Goal: Task Accomplishment & Management: Use online tool/utility

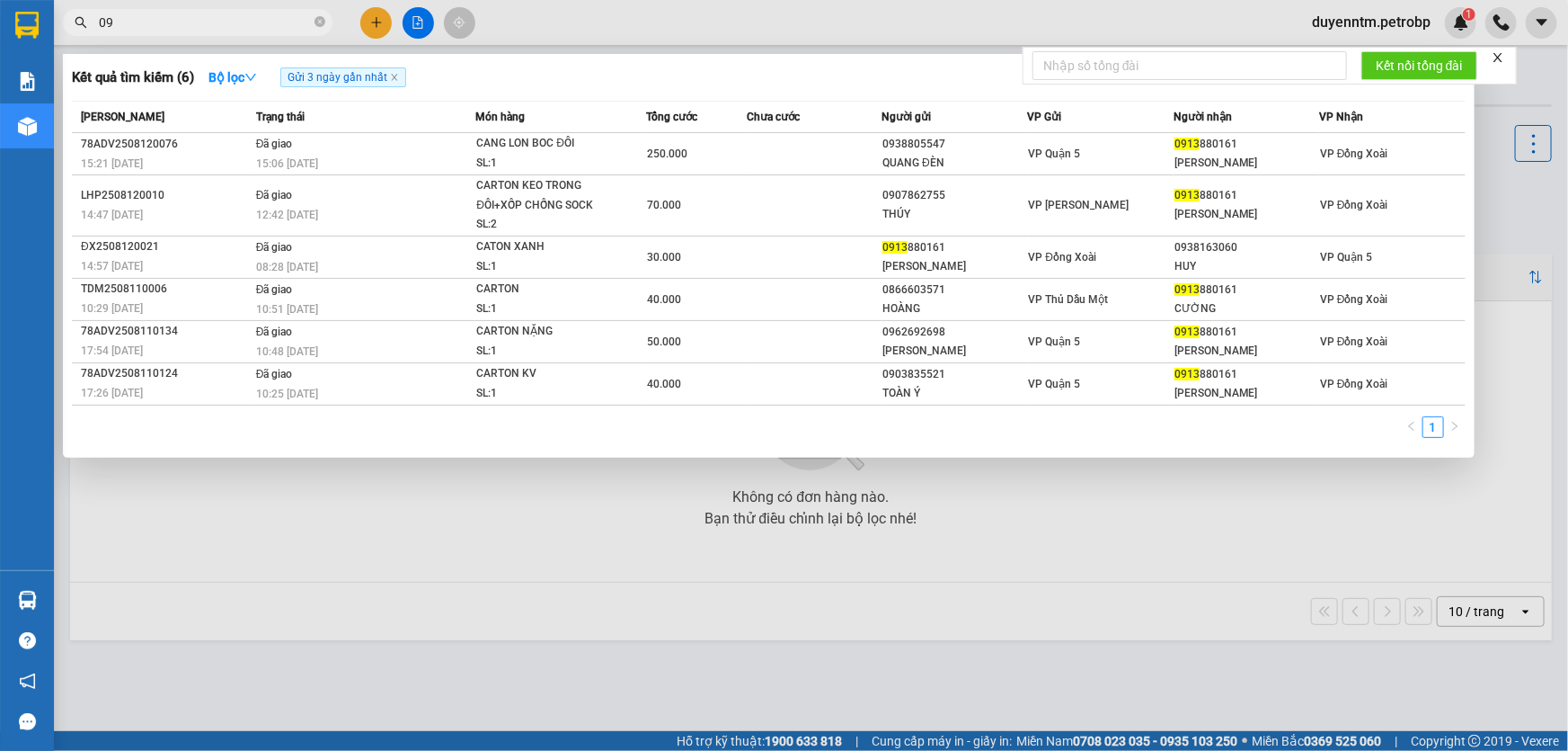
type input "0"
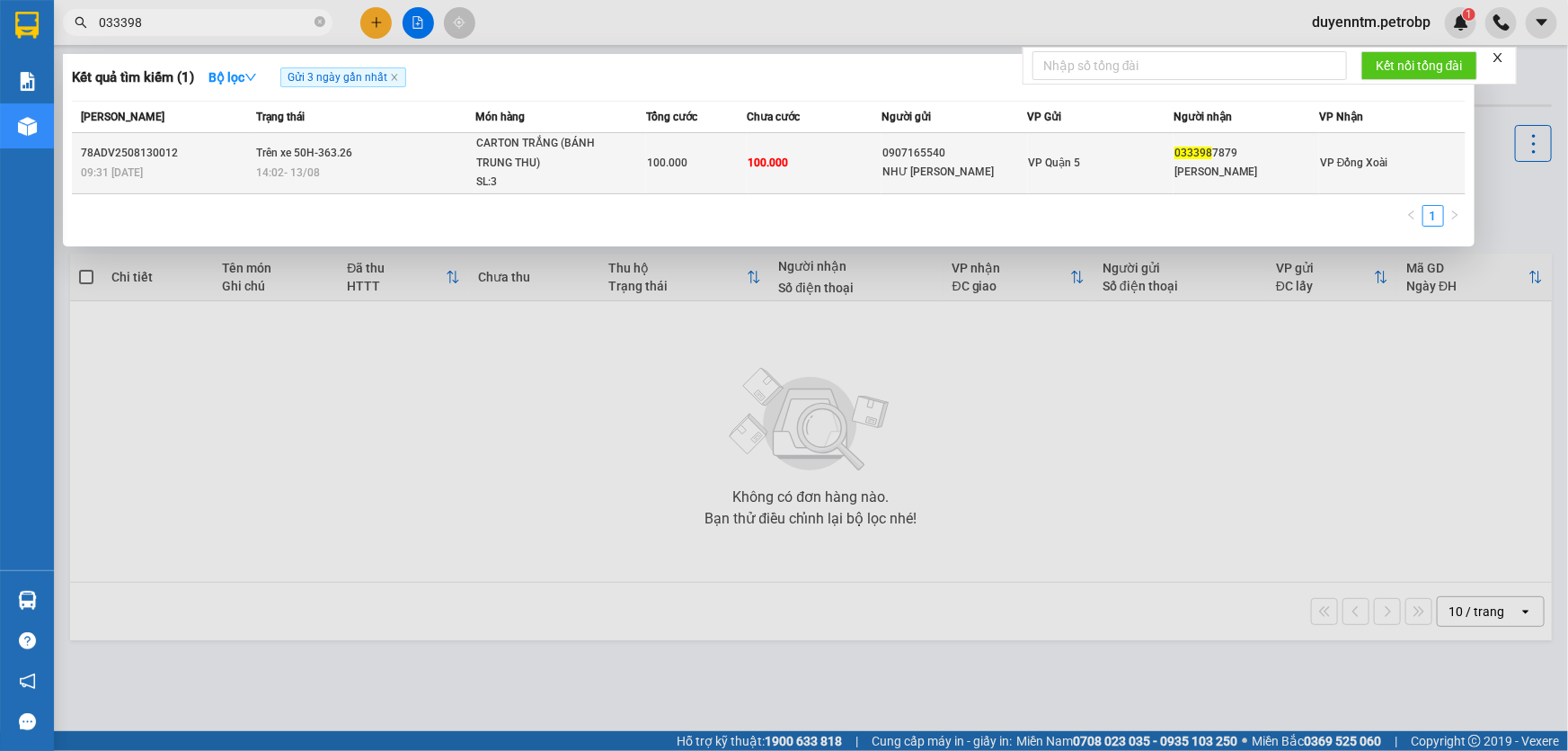
type input "033398"
click at [806, 162] on td "100.000" at bounding box center [815, 164] width 135 height 61
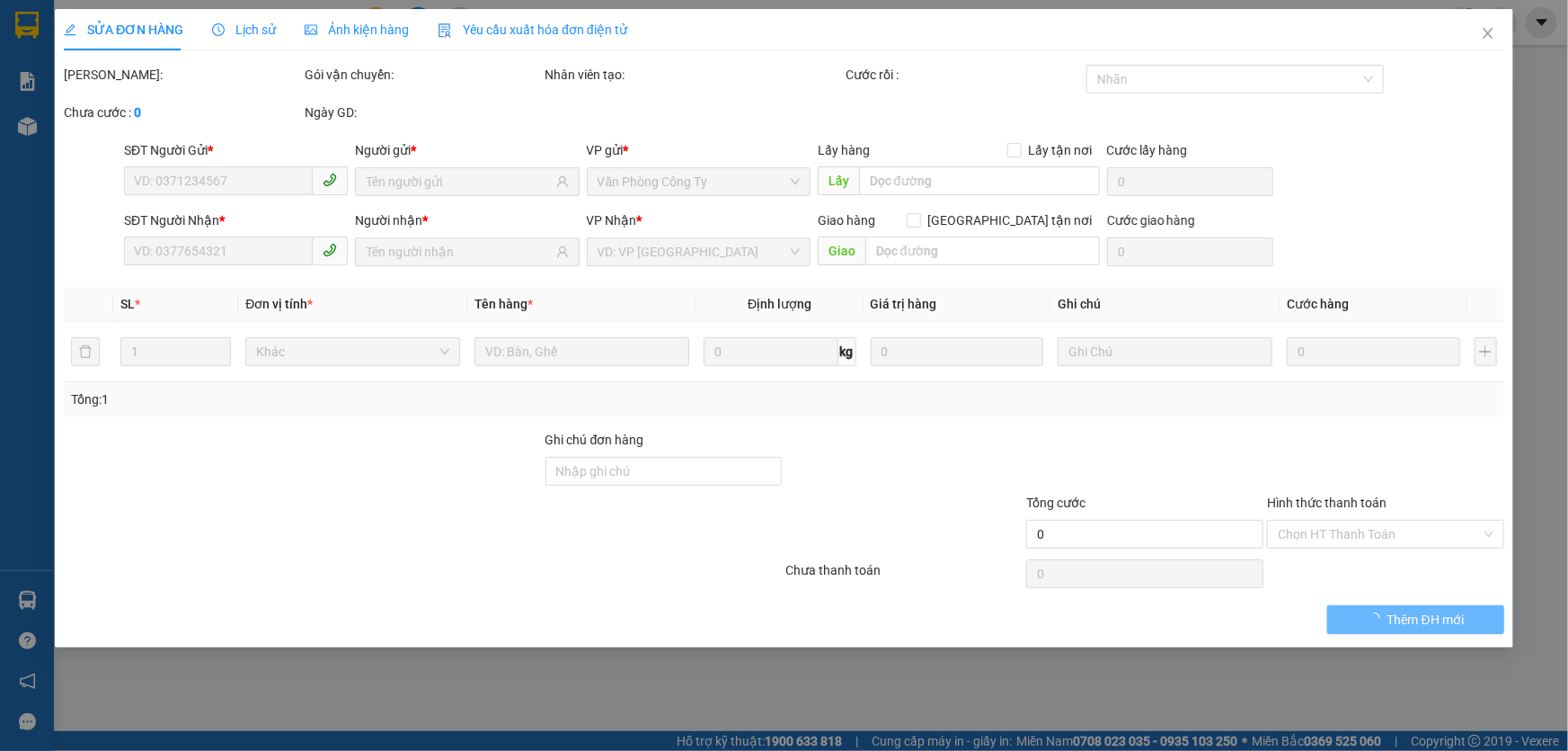
type input "0907165540"
type input "NHƯ [PERSON_NAME]"
type input "0333987879"
type input "[PERSON_NAME]"
type input "100.000"
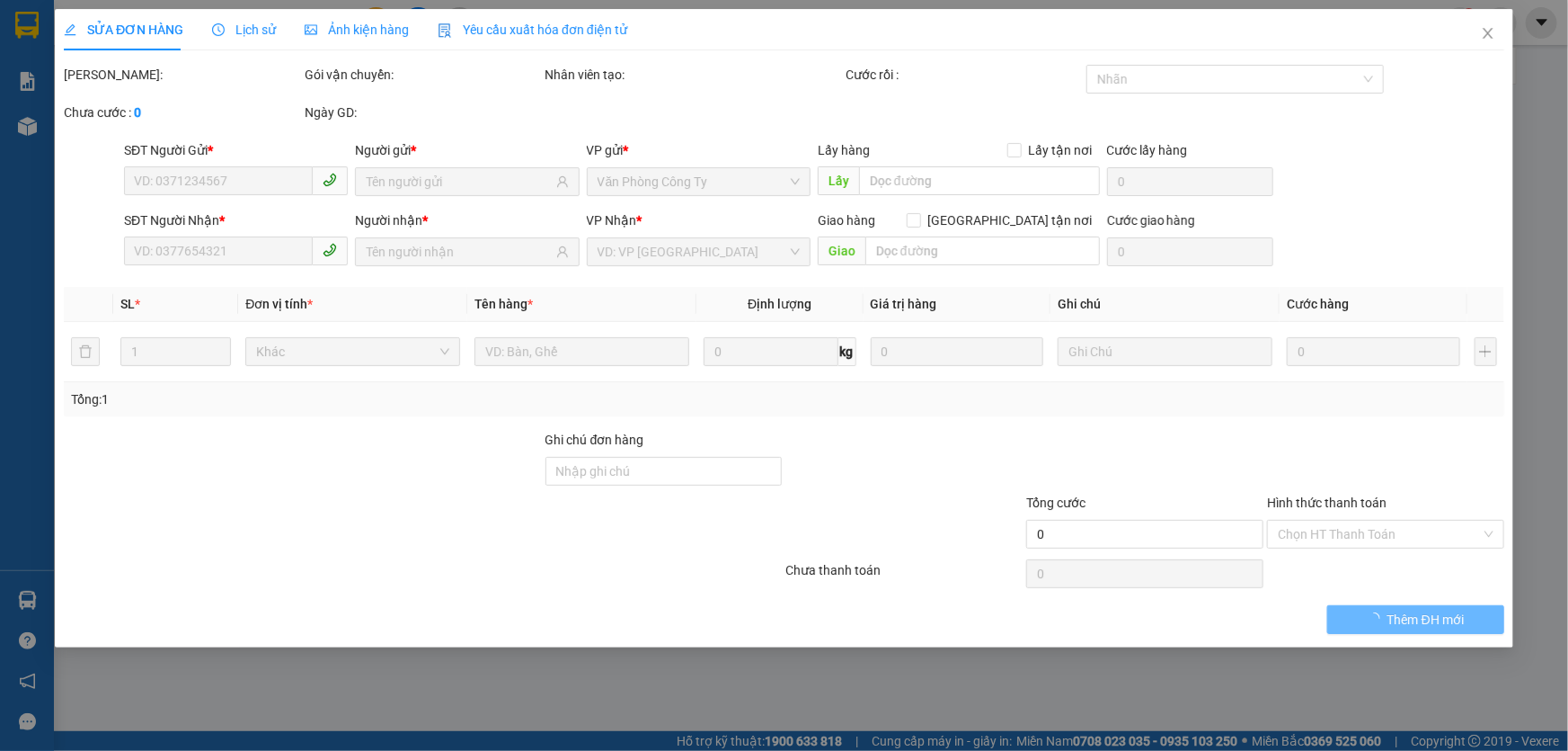
type input "100.000"
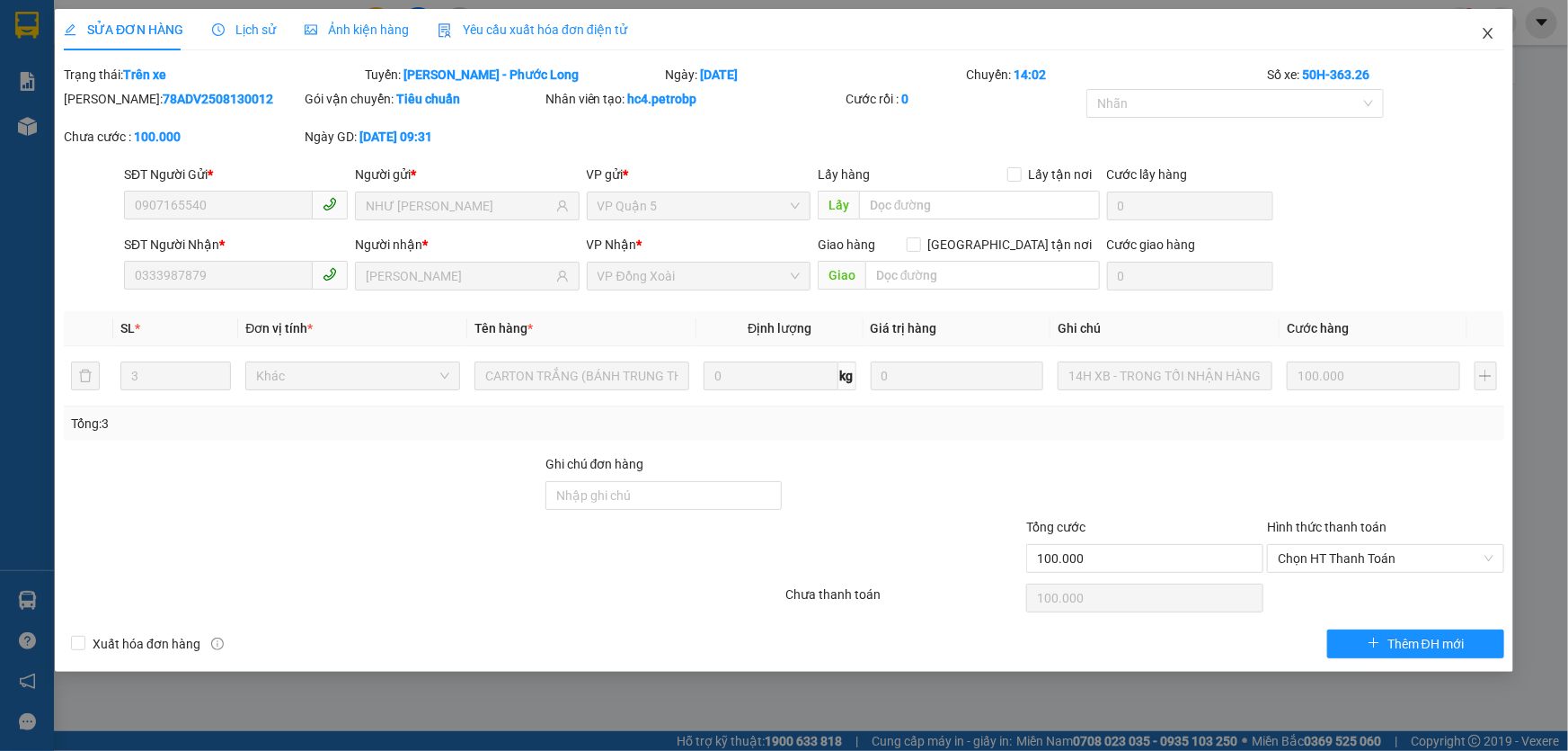
click at [1482, 38] on icon "close" at bounding box center [1488, 32] width 14 height 14
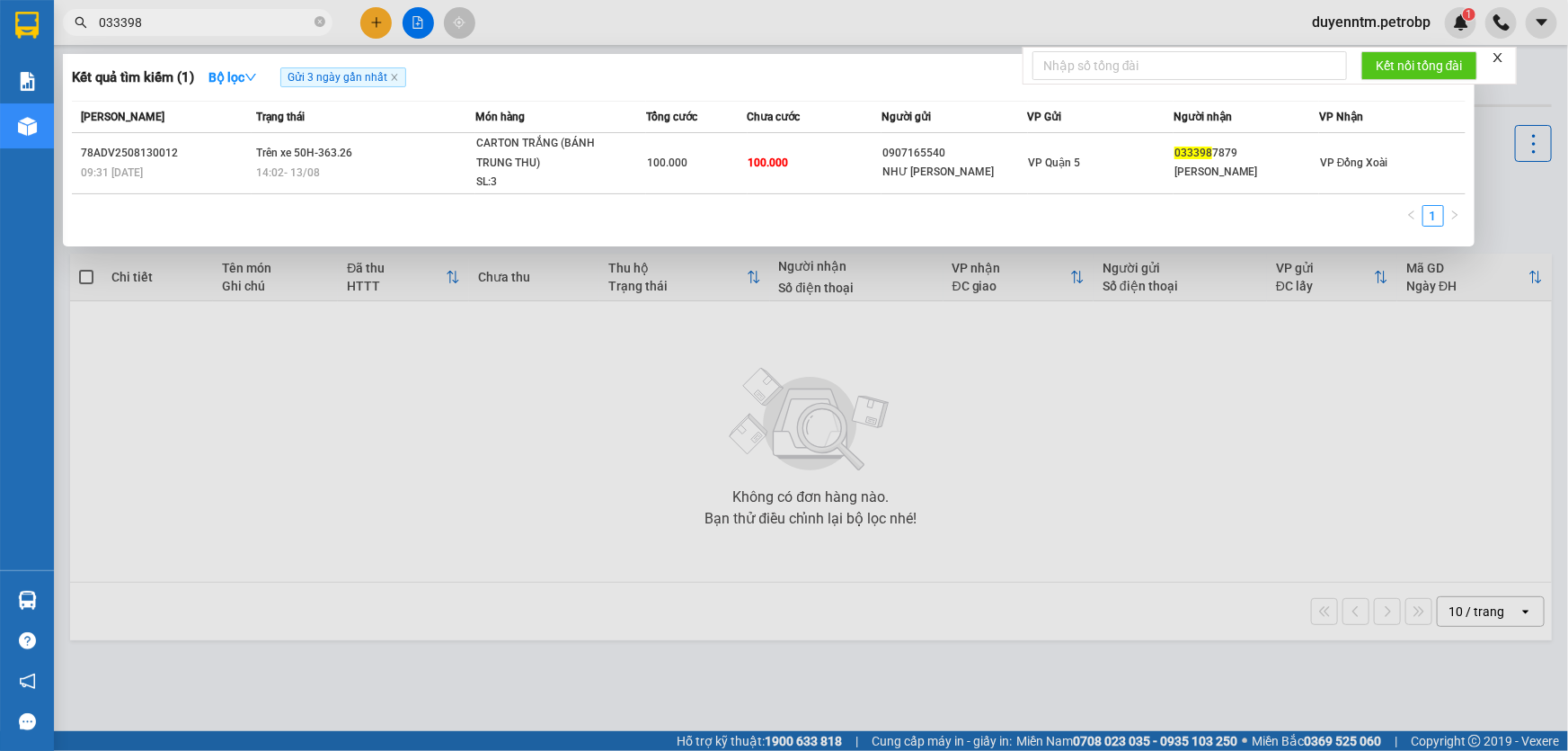
click at [169, 31] on input "033398" at bounding box center [205, 22] width 212 height 20
click at [197, 26] on input "033398" at bounding box center [205, 22] width 212 height 20
paste input "7879"
paste input "[PHONE_NUMBER]"
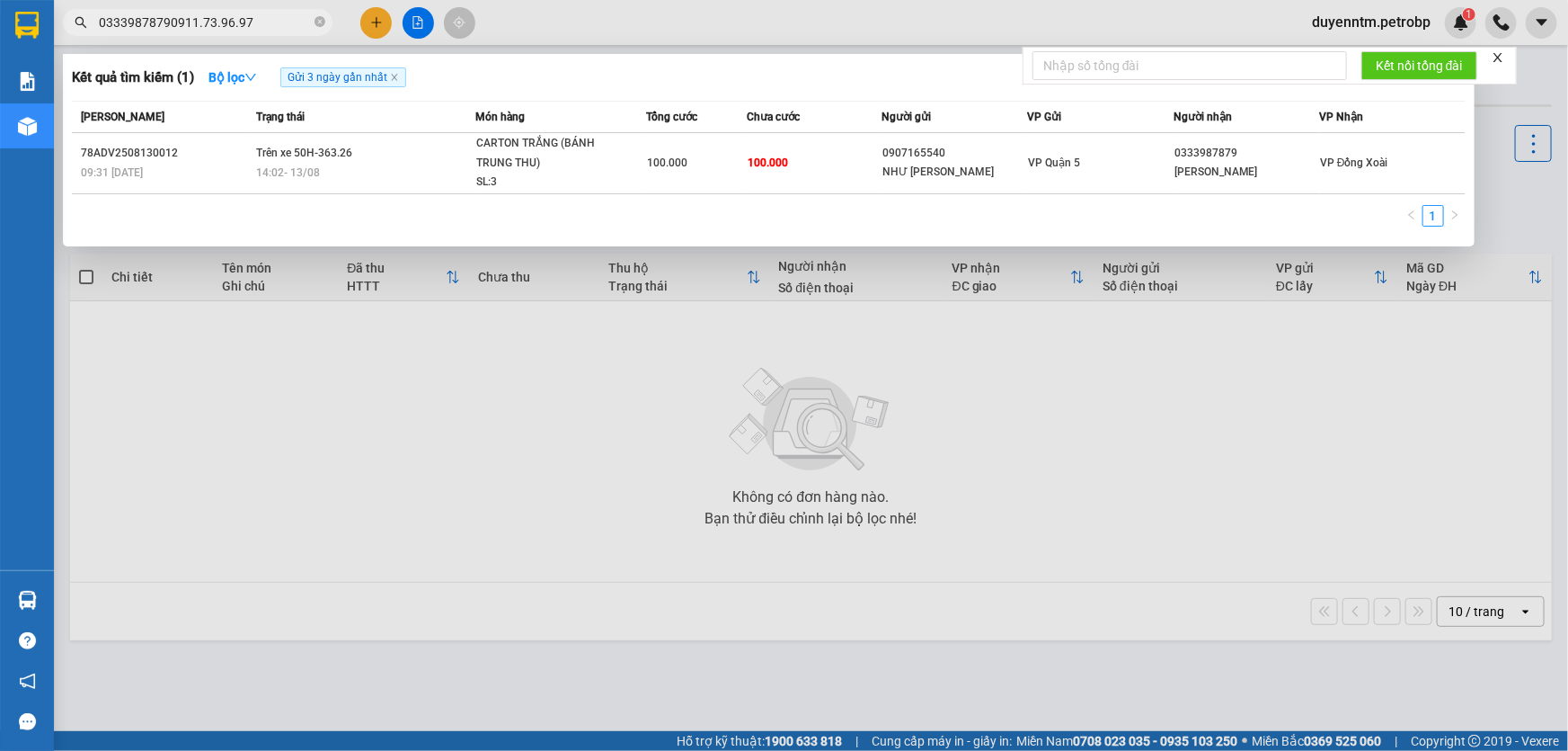
type input "03339878790911.73.96.97"
click at [212, 33] on span "03339878790911.73.96.97" at bounding box center [197, 22] width 270 height 27
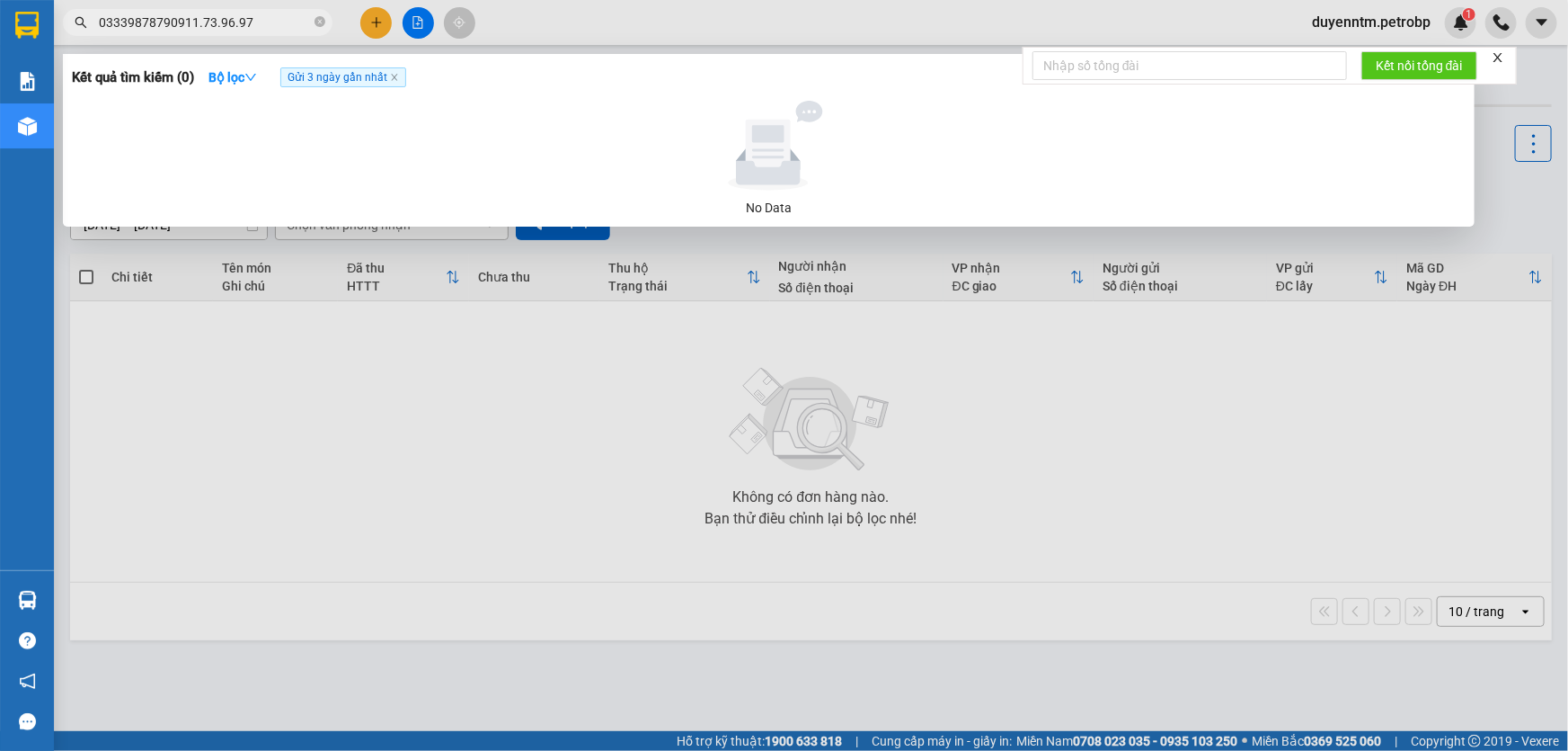
click at [212, 9] on span "03339878790911.73.96.97" at bounding box center [197, 22] width 270 height 27
click at [321, 19] on icon "close-circle" at bounding box center [319, 21] width 10 height 10
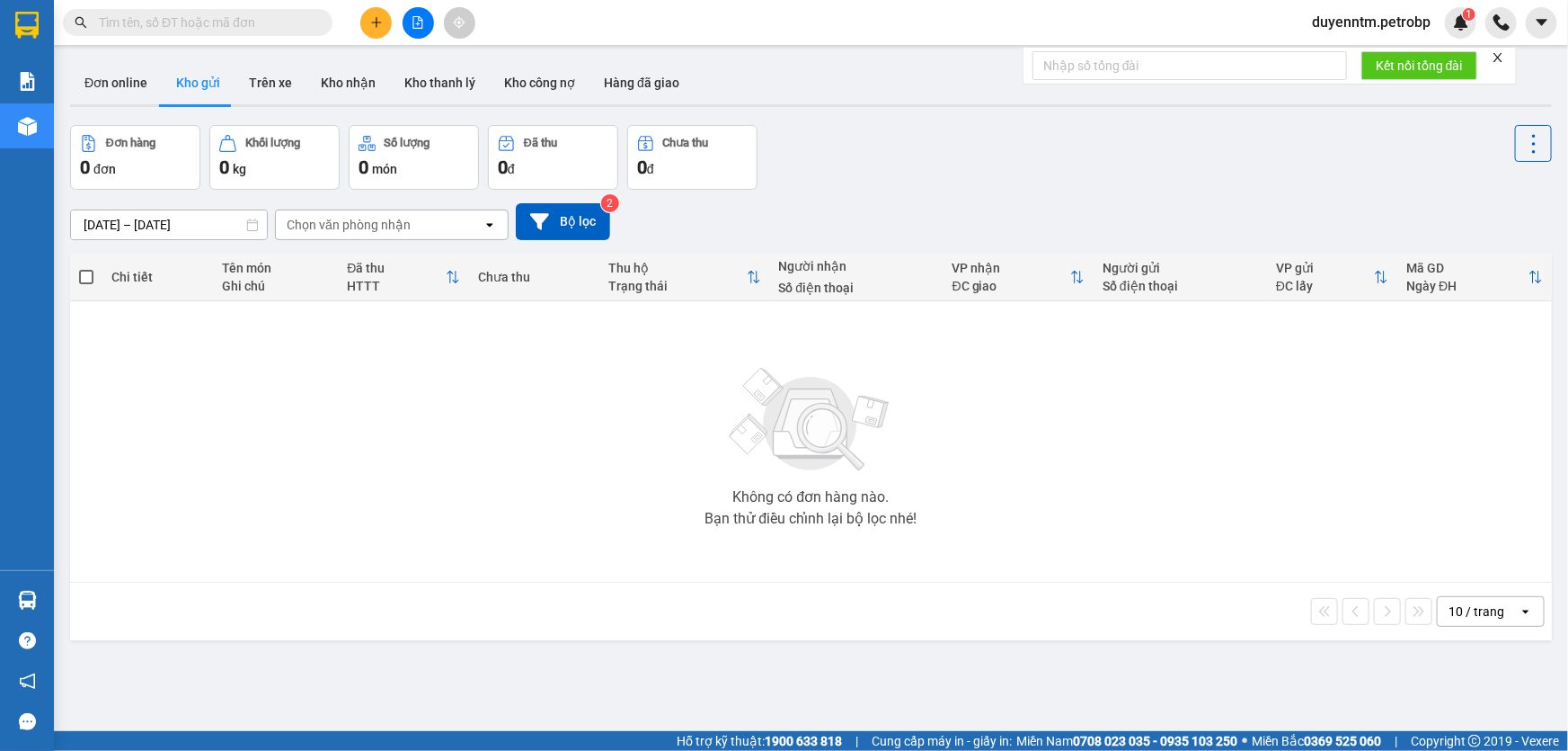
paste input "[PHONE_NUMBER]"
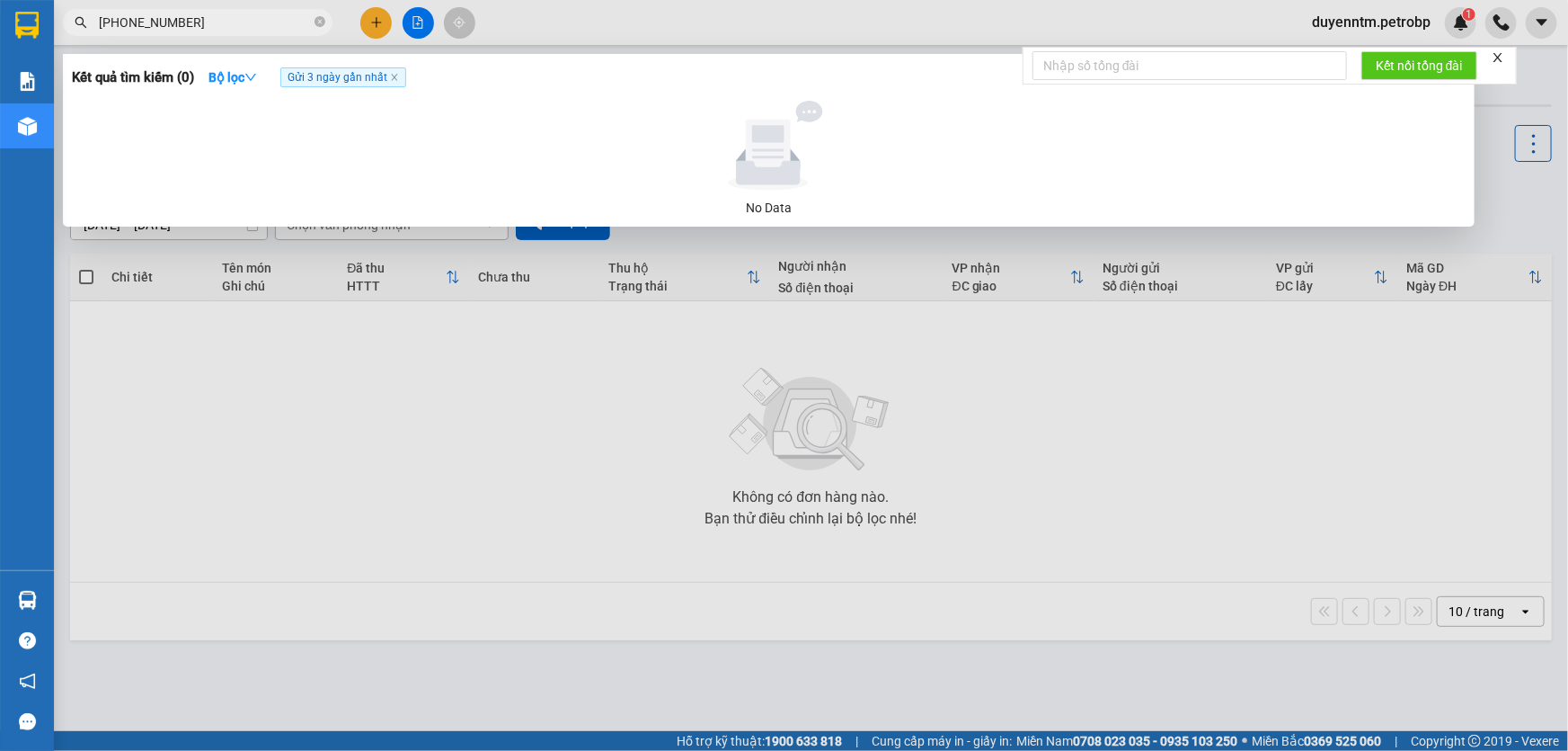
click at [164, 26] on input "[PHONE_NUMBER]" at bounding box center [205, 22] width 212 height 20
click at [147, 23] on input "0911.73.9697" at bounding box center [205, 22] width 212 height 20
click at [129, 22] on input "0911.739697" at bounding box center [205, 22] width 212 height 20
click at [162, 23] on input "0911739697" at bounding box center [205, 22] width 212 height 20
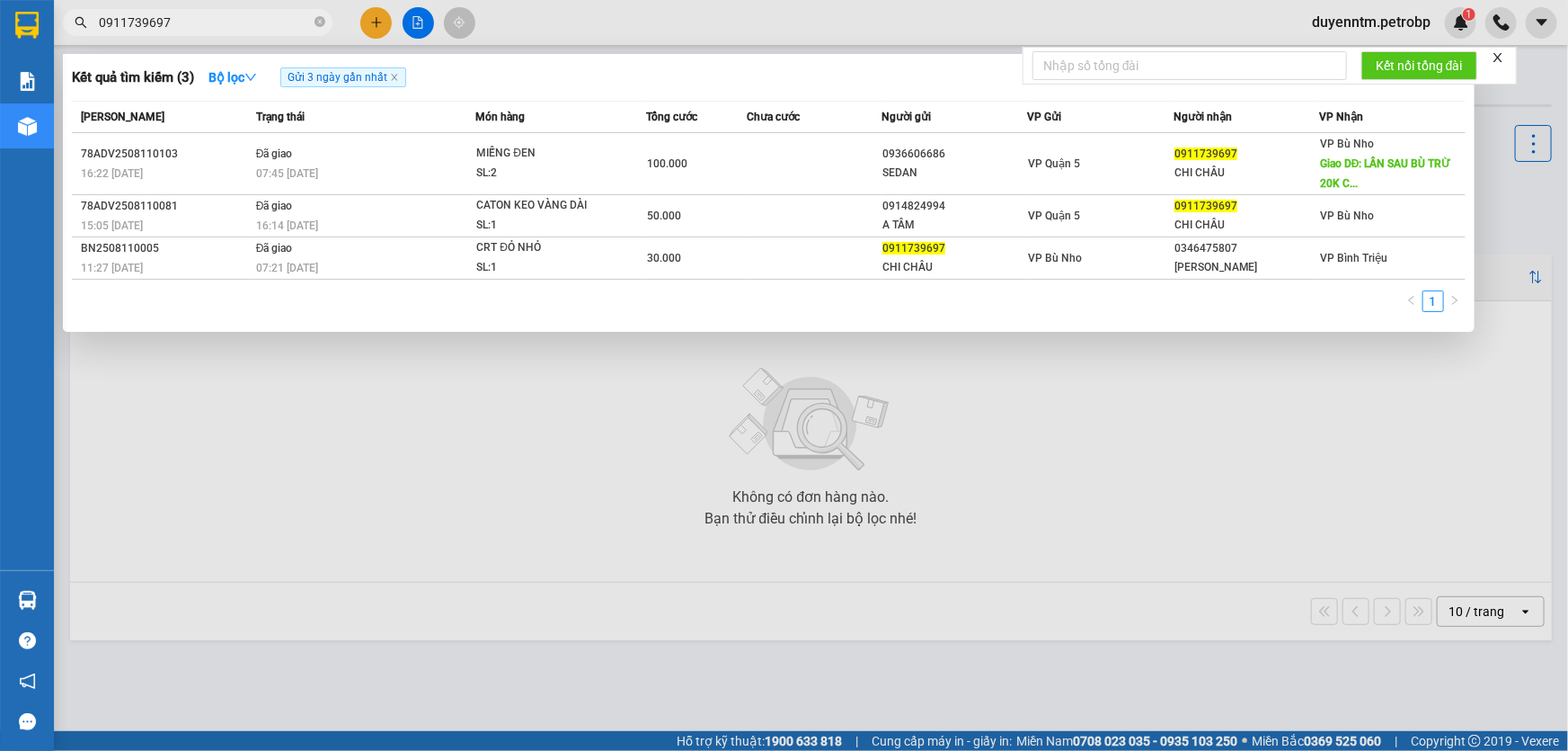
click at [172, 20] on input "0911739697" at bounding box center [205, 22] width 212 height 20
click at [192, 26] on input "0911739697" at bounding box center [205, 22] width 212 height 20
click at [229, 21] on input "0911739697" at bounding box center [205, 22] width 212 height 20
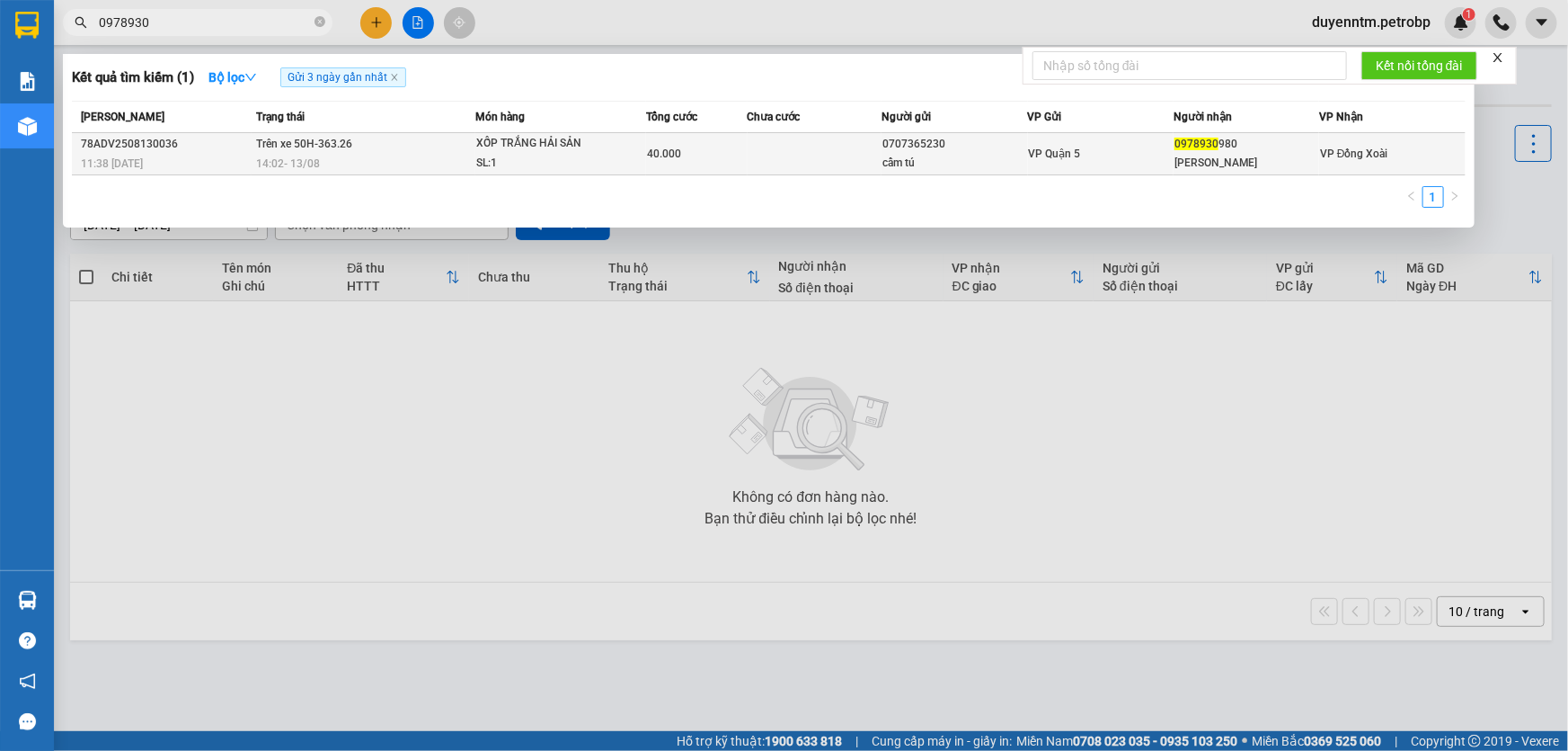
type input "0978930"
click at [616, 143] on span "XỐP TRẮNG HẢI SẢN SL: 1" at bounding box center [560, 153] width 169 height 39
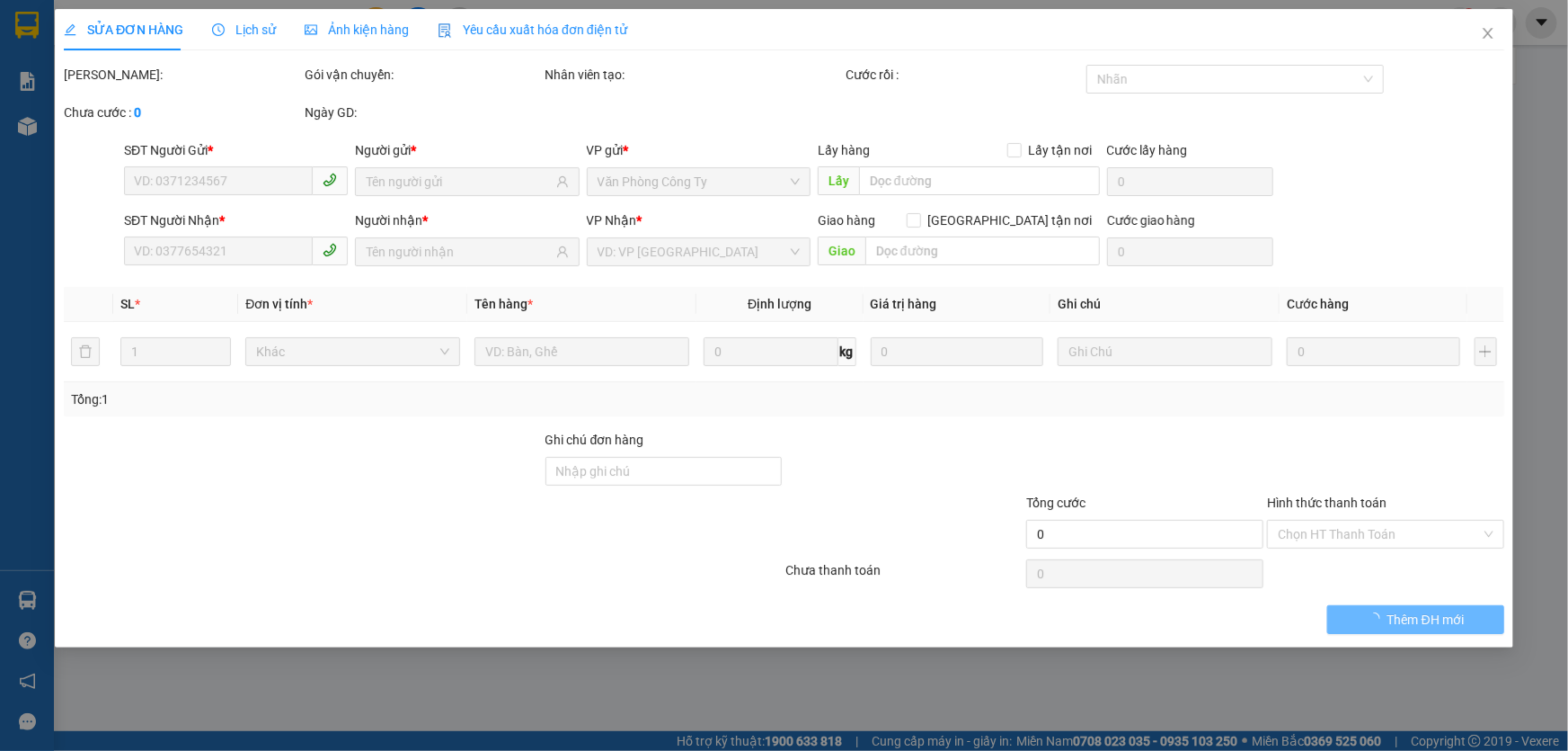
type input "0707365230"
type input "cẩm tú"
type input "0978930980"
type input "[PERSON_NAME]"
type input "40.000"
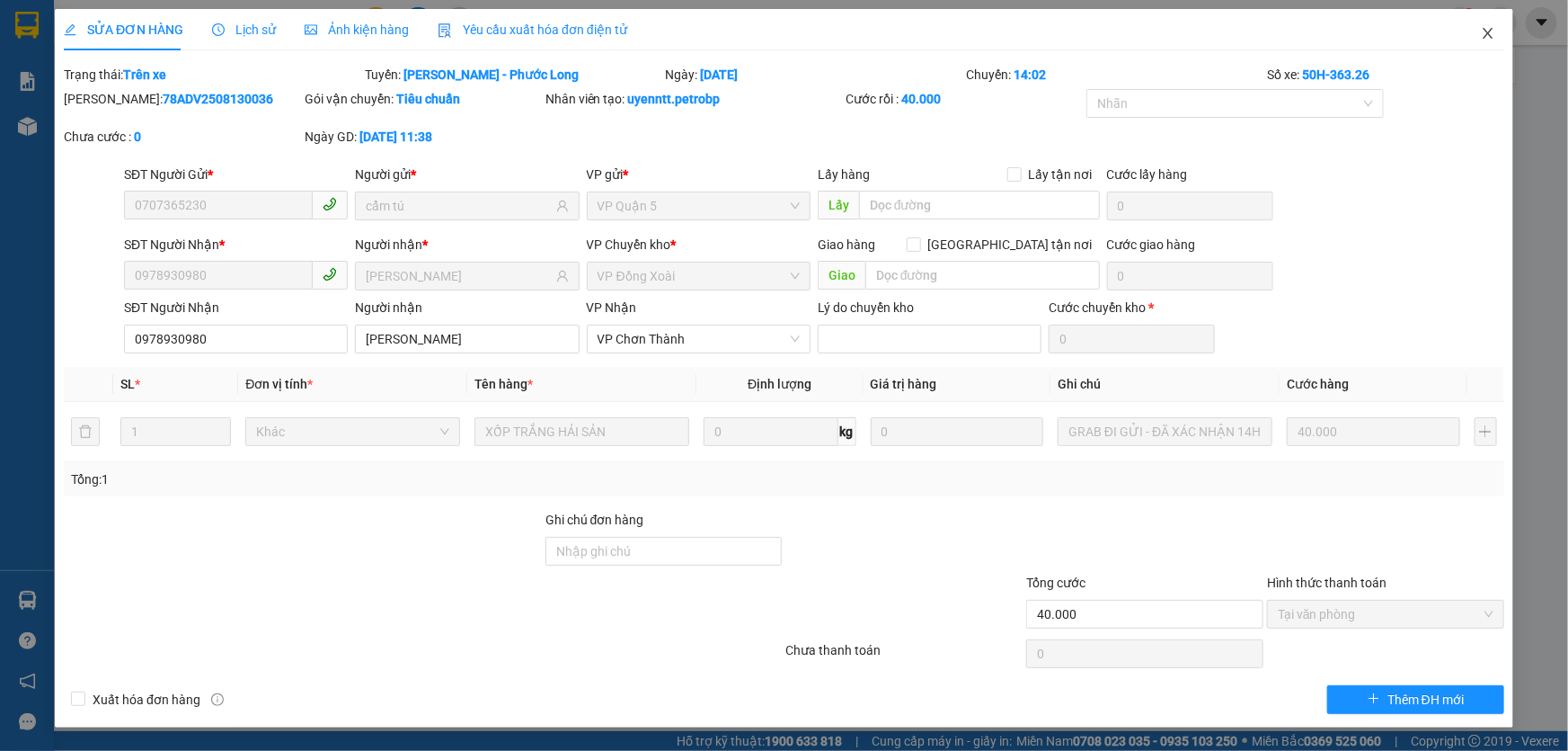
click at [1493, 37] on icon "close" at bounding box center [1488, 32] width 14 height 14
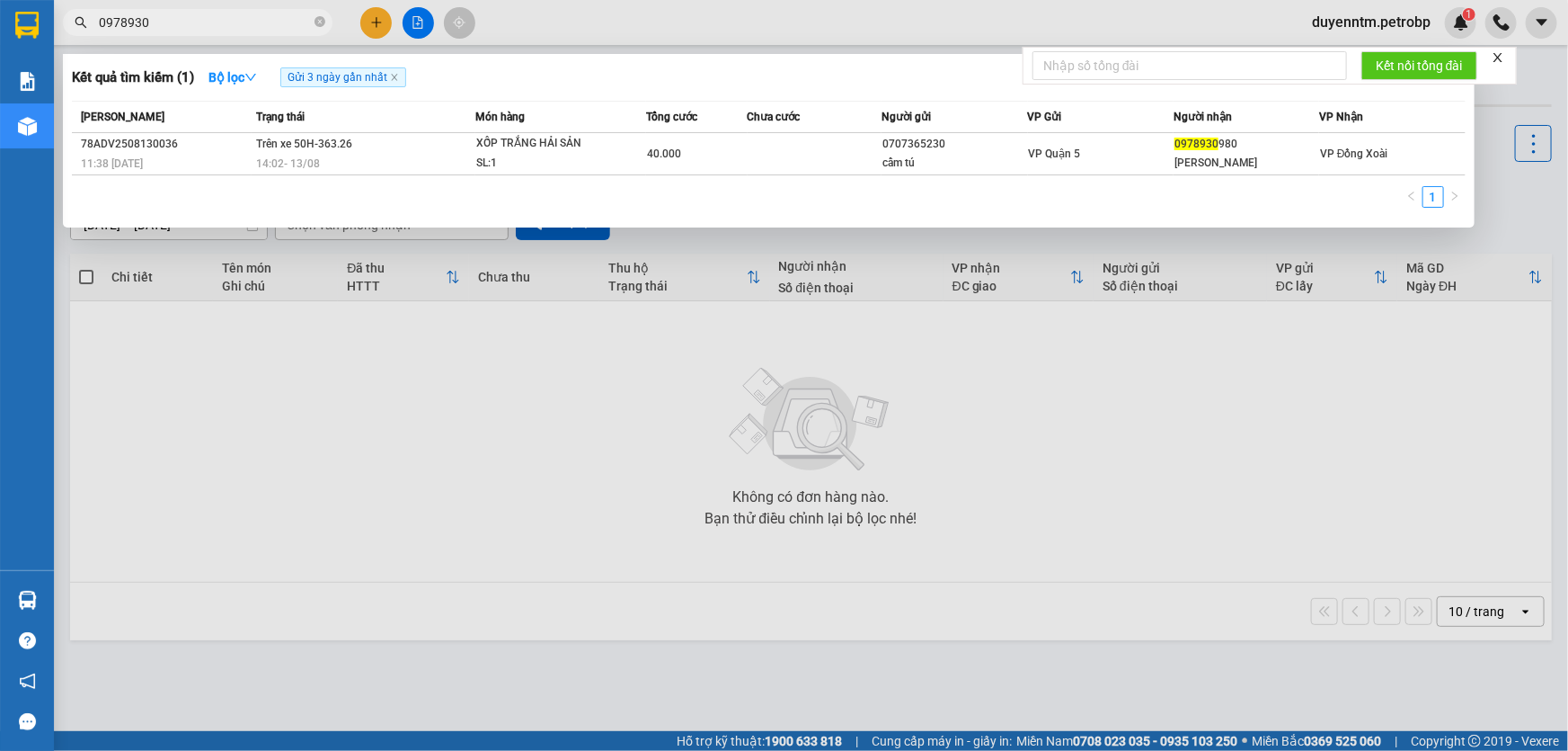
click at [180, 31] on input "0978930" at bounding box center [205, 22] width 212 height 20
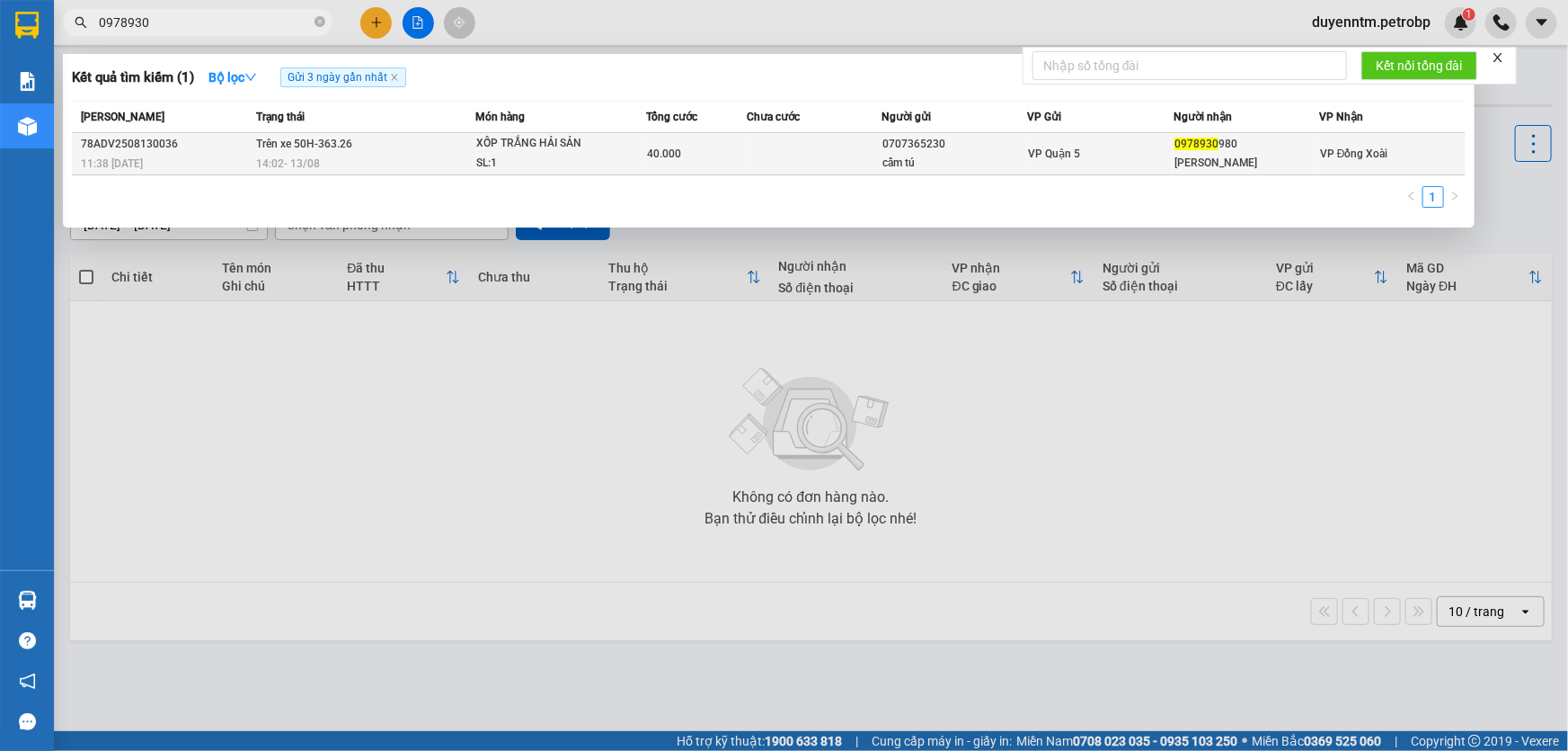
click at [853, 160] on td at bounding box center [815, 154] width 135 height 42
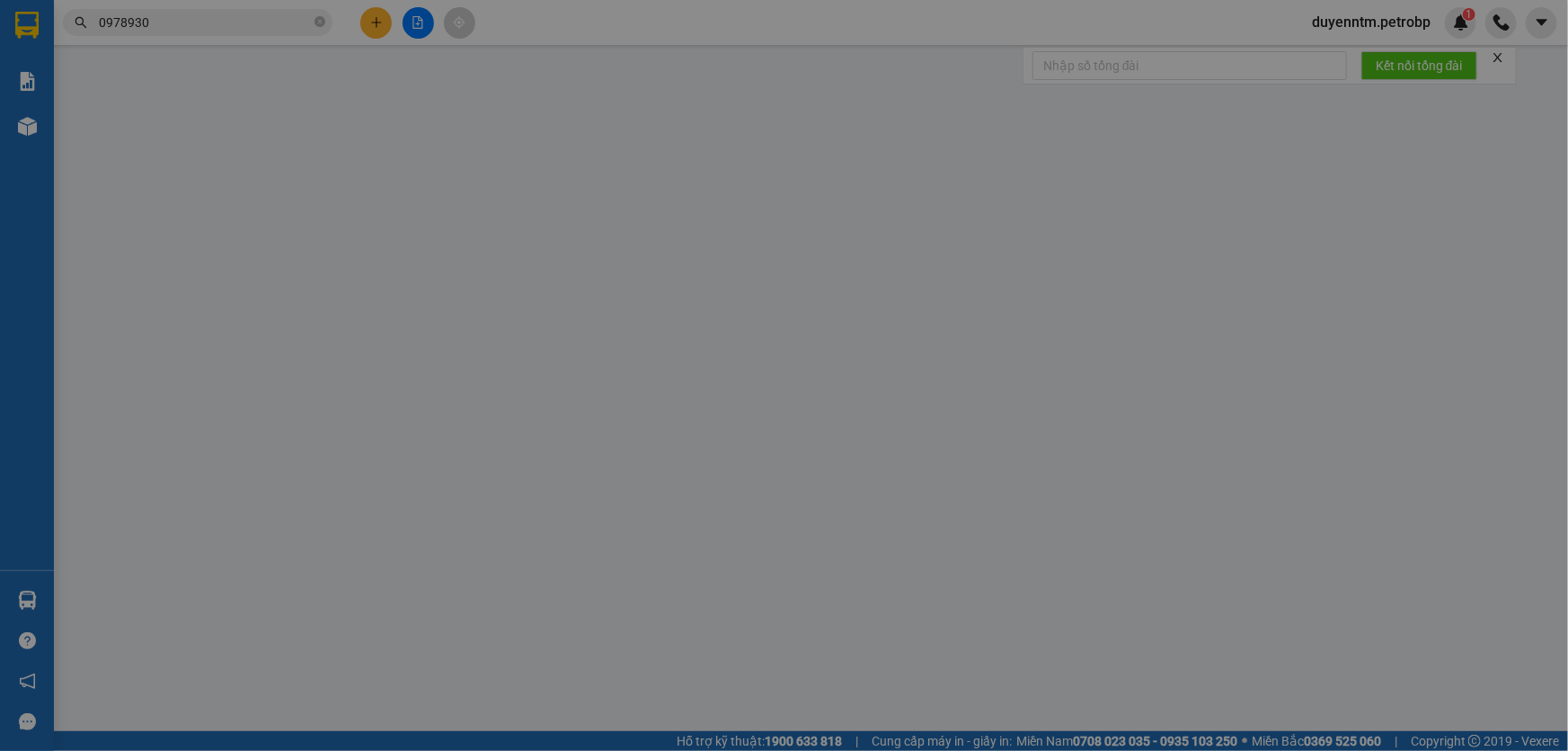
type input "0707365230"
type input "cẩm tú"
type input "0978930980"
type input "[PERSON_NAME]"
type input "40.000"
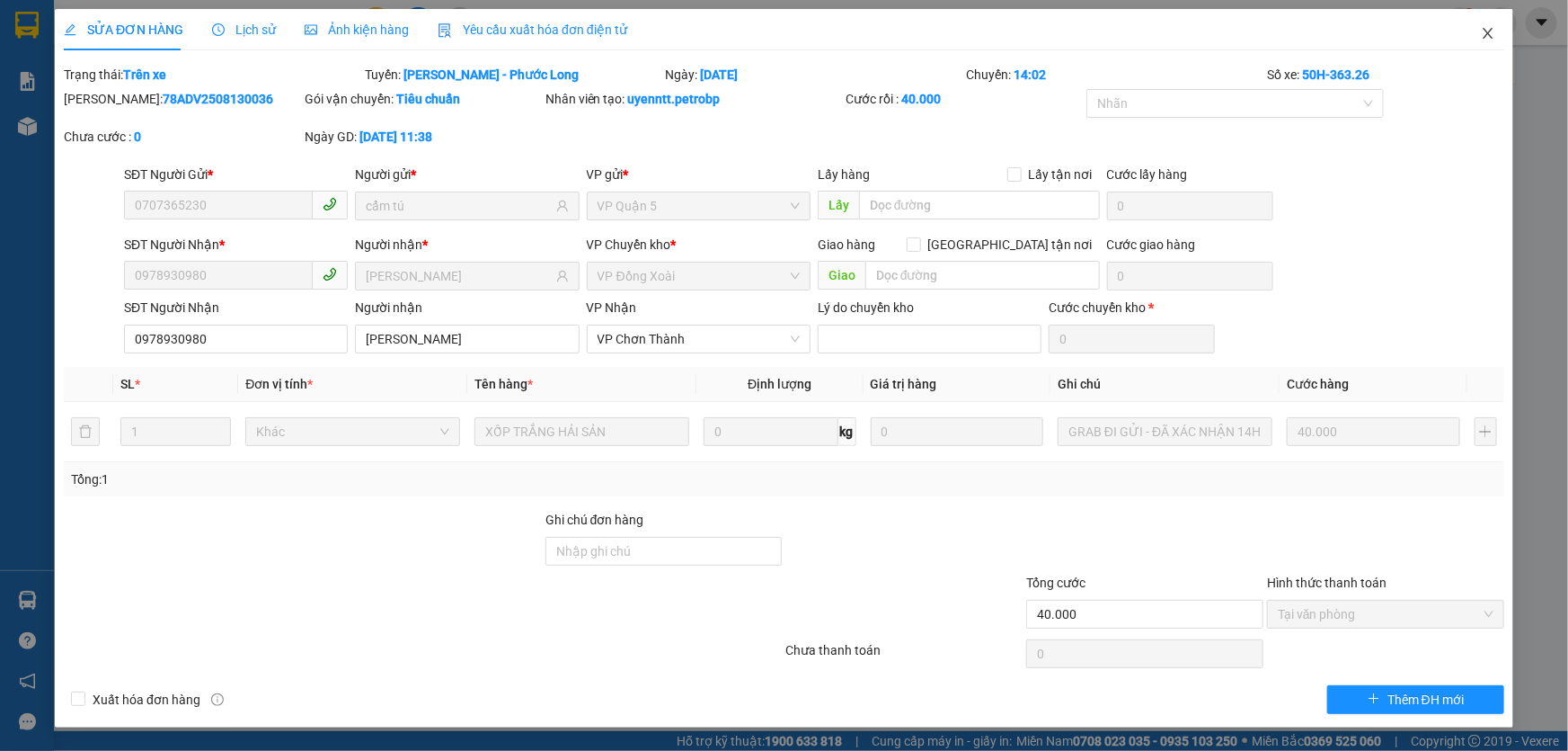
click at [1489, 32] on icon "close" at bounding box center [1488, 32] width 10 height 10
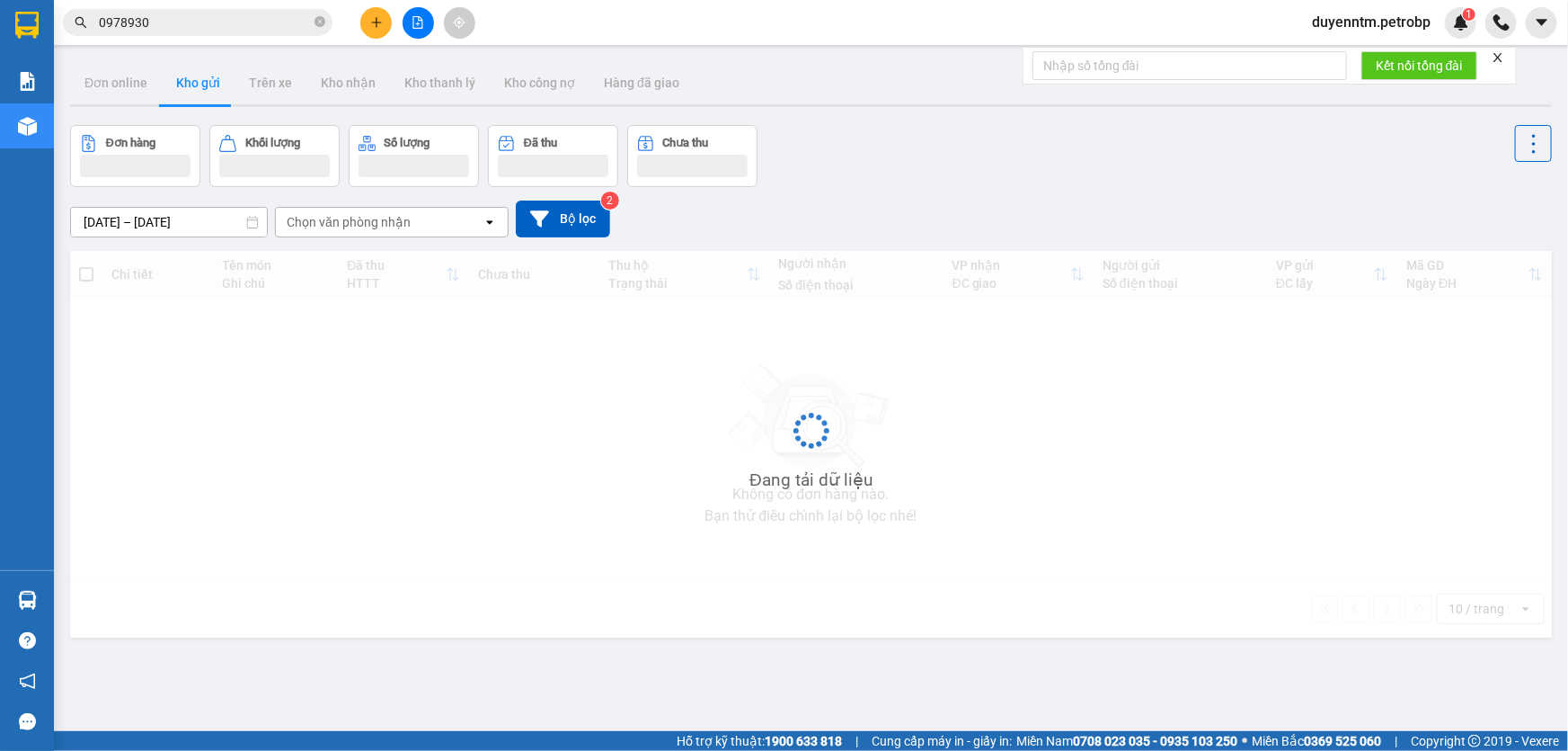
click at [186, 30] on input "0978930" at bounding box center [205, 22] width 212 height 20
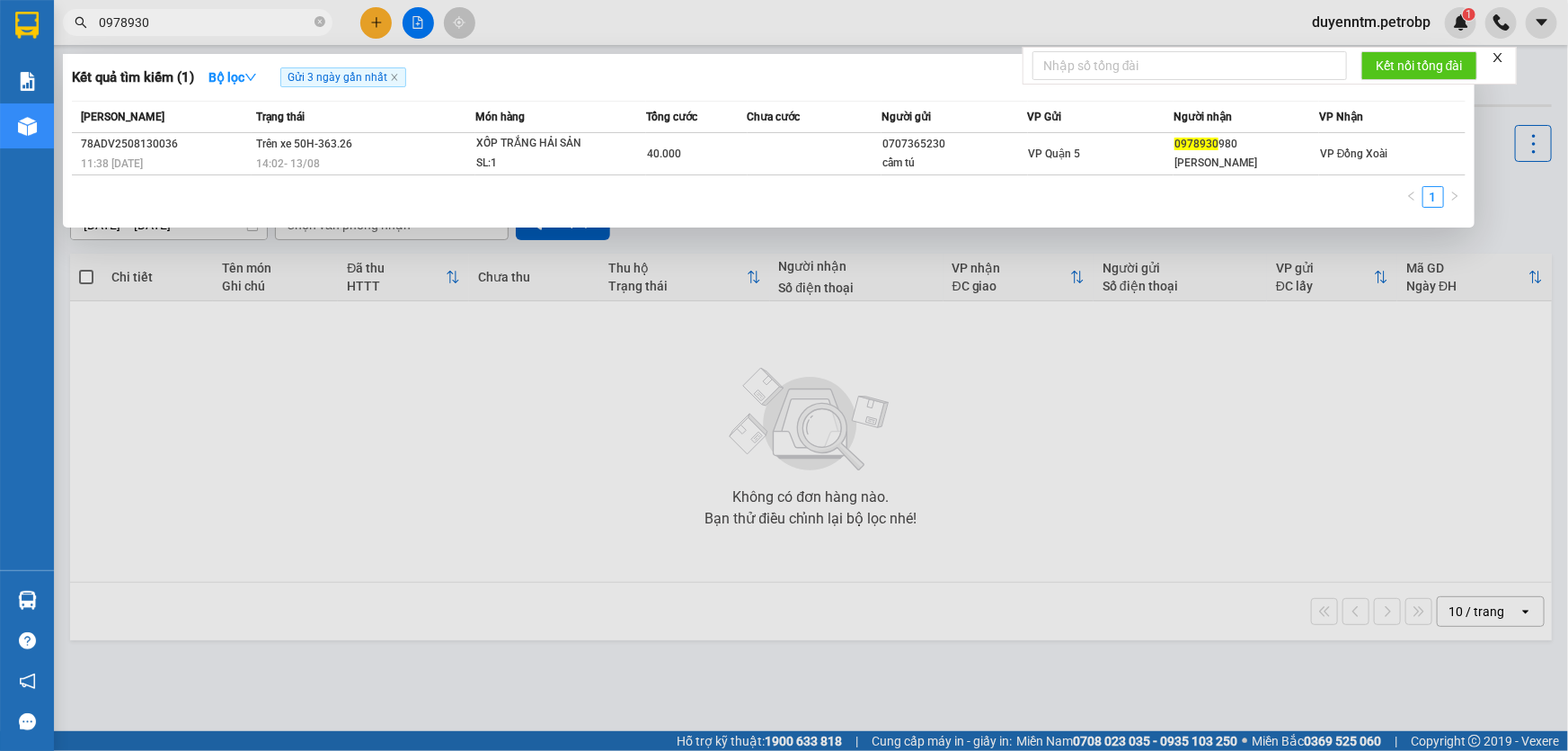
click at [186, 30] on input "0978930" at bounding box center [205, 22] width 212 height 20
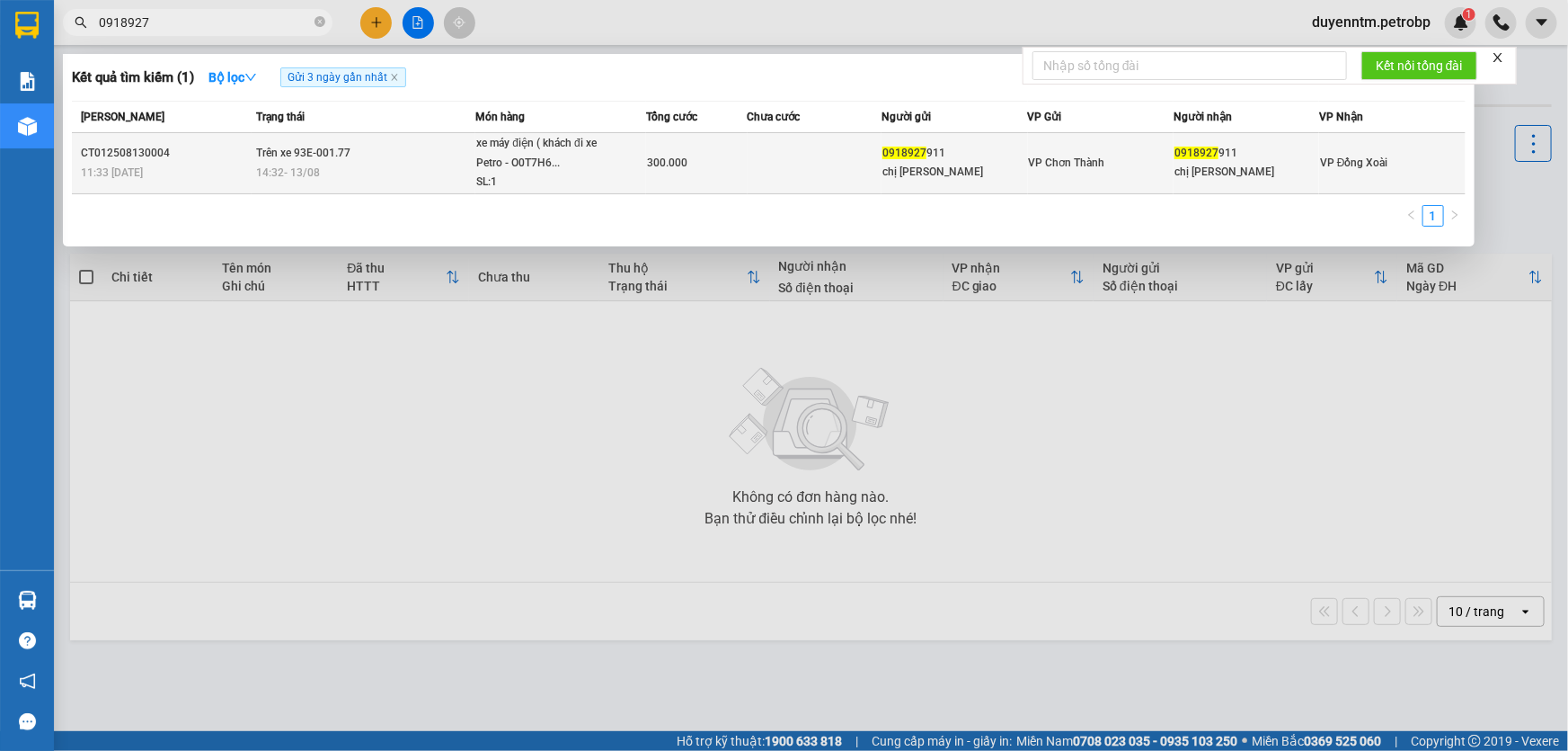
type input "0918927"
click at [896, 183] on td "0918927 911 chị [PERSON_NAME]" at bounding box center [955, 164] width 146 height 61
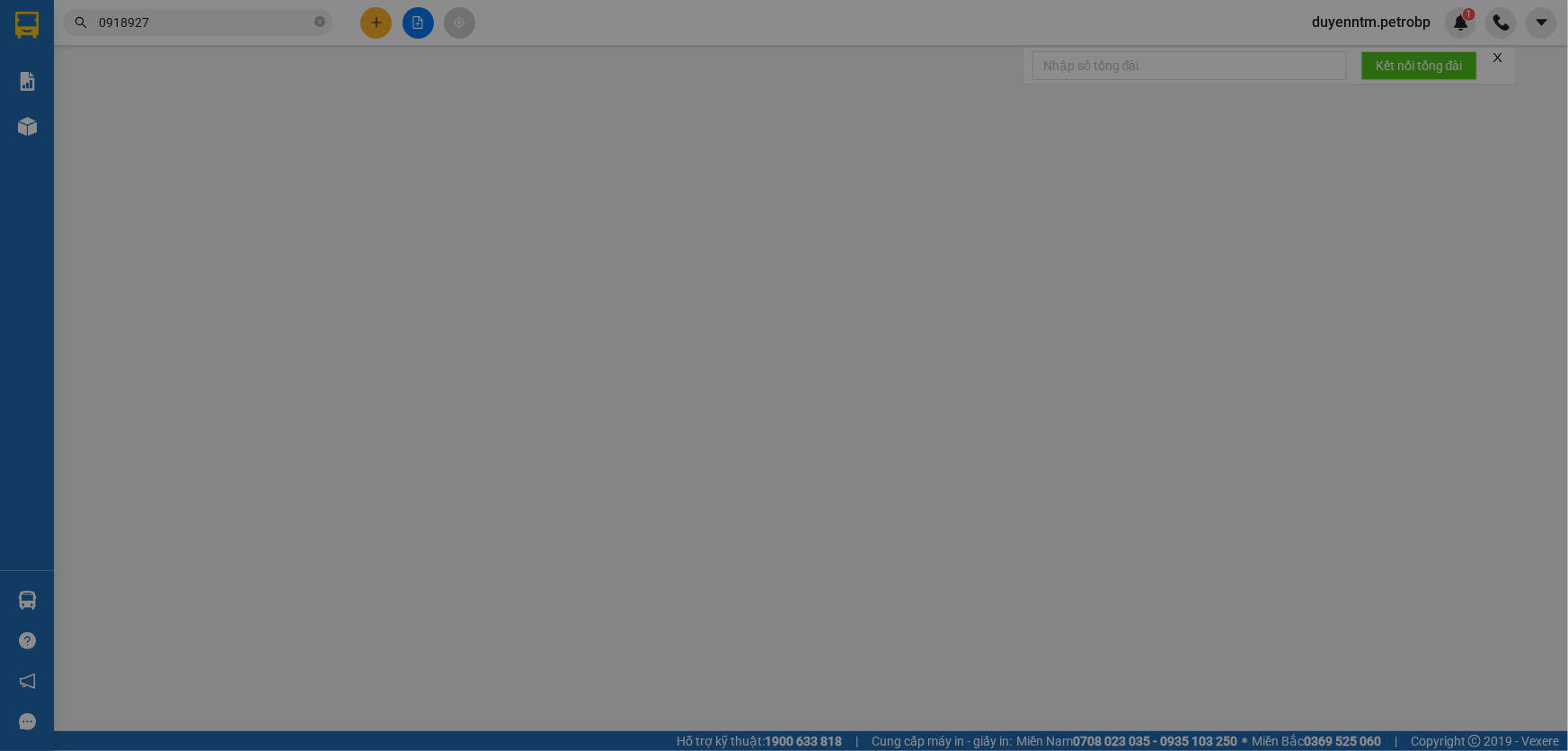
type input "0918927911"
type input "chị [PERSON_NAME]"
type input "0918927911"
type input "chị [PERSON_NAME]"
type input "300.000"
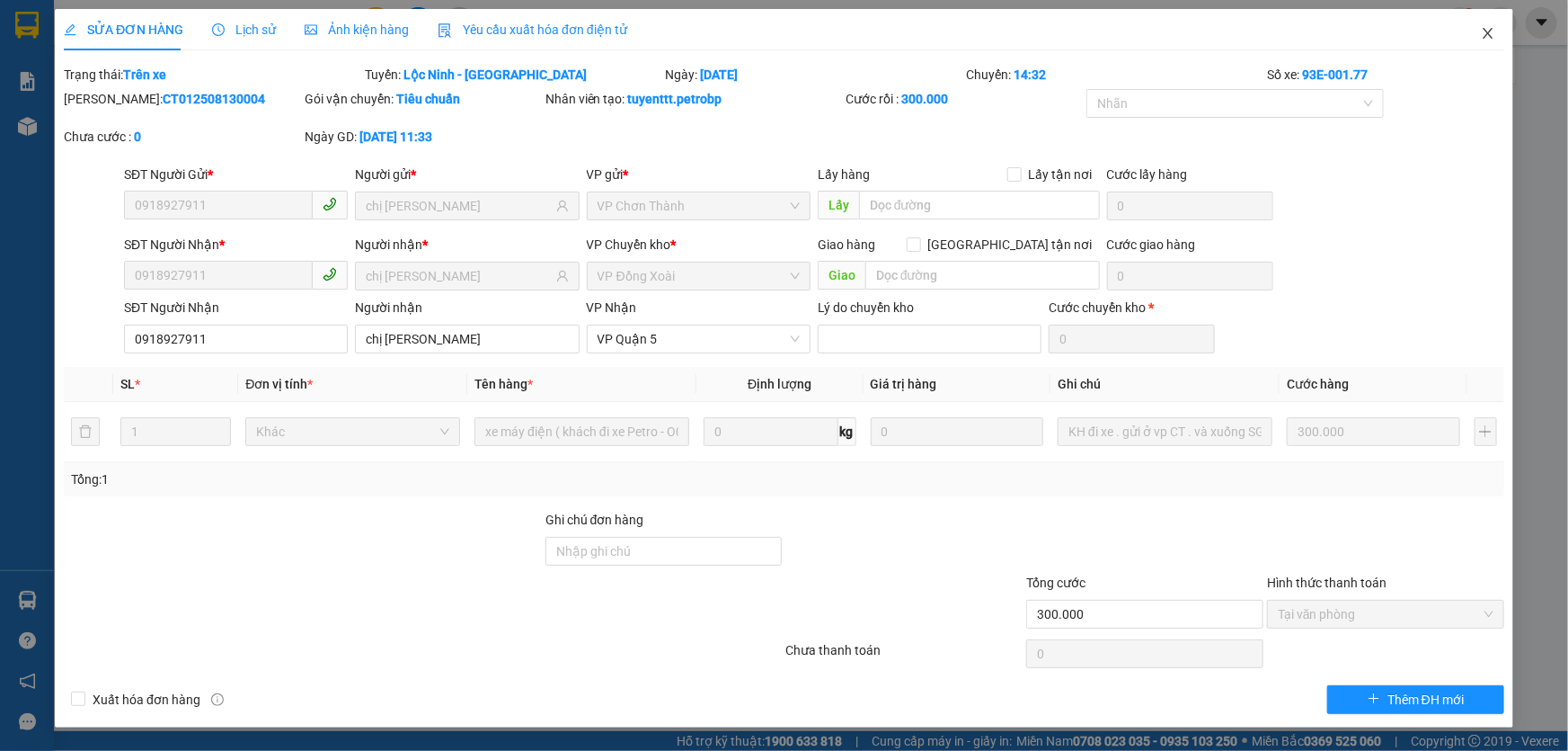
click at [1483, 29] on icon "close" at bounding box center [1488, 32] width 14 height 14
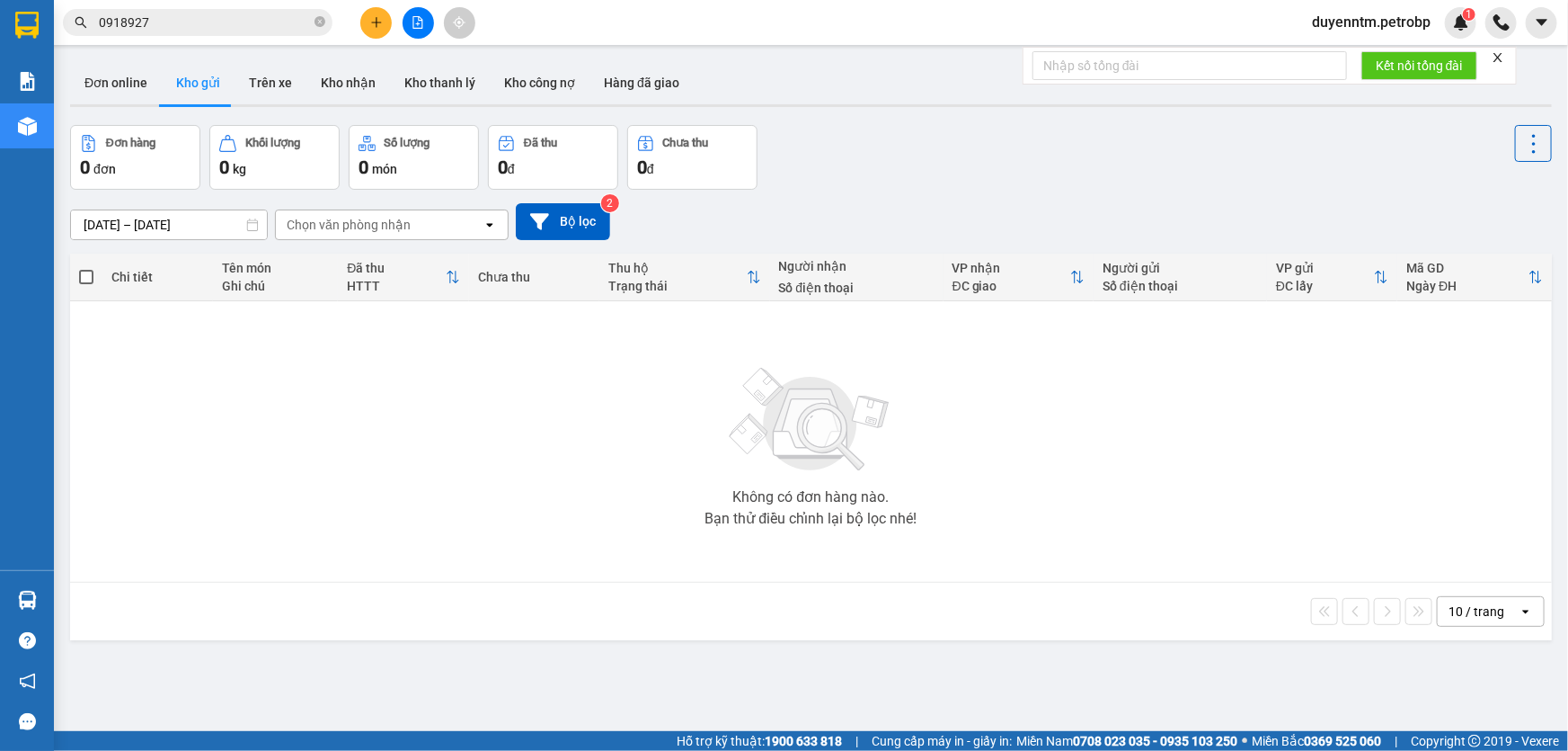
click at [215, 30] on input "0918927" at bounding box center [205, 22] width 212 height 20
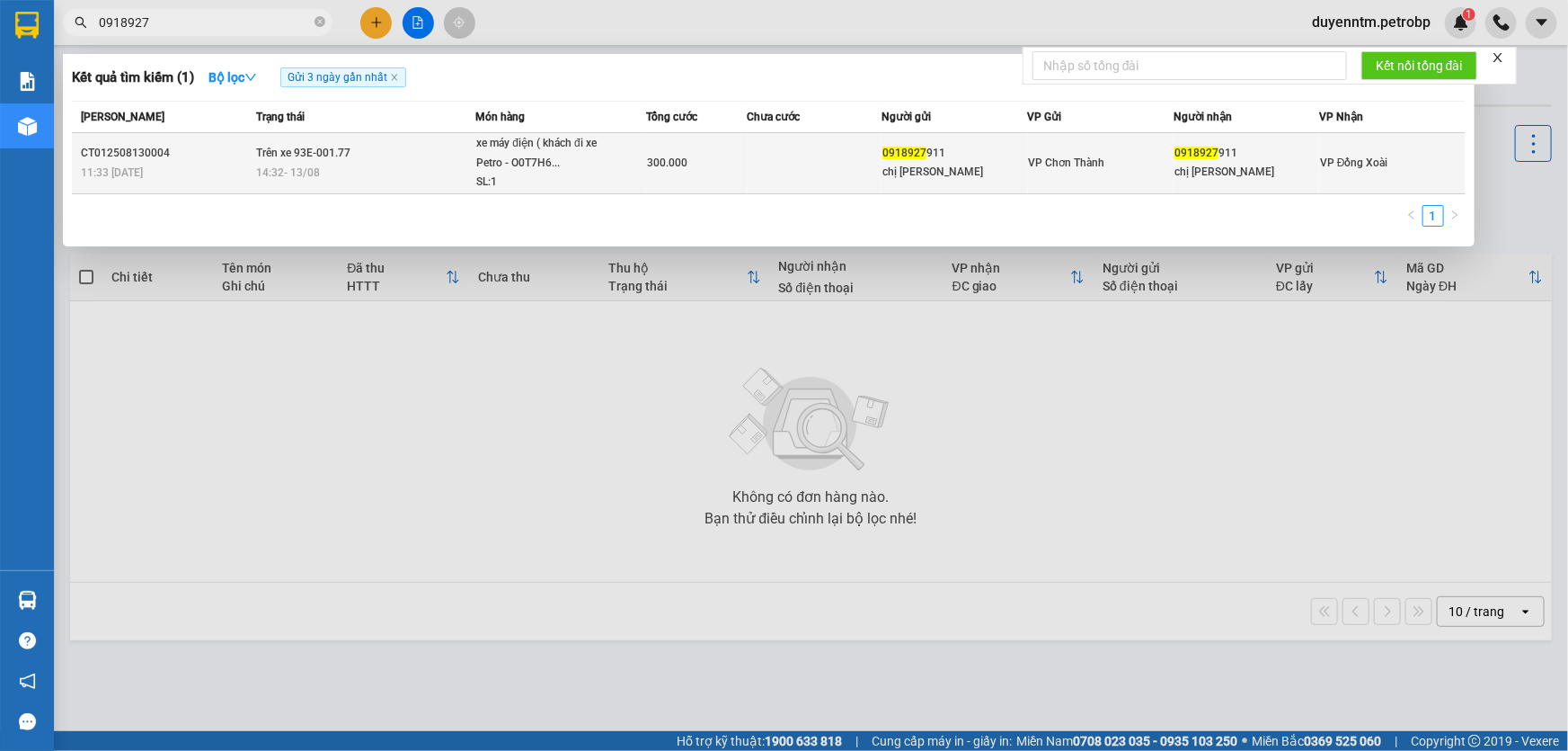
click at [943, 178] on div "chị [PERSON_NAME]" at bounding box center [954, 173] width 144 height 19
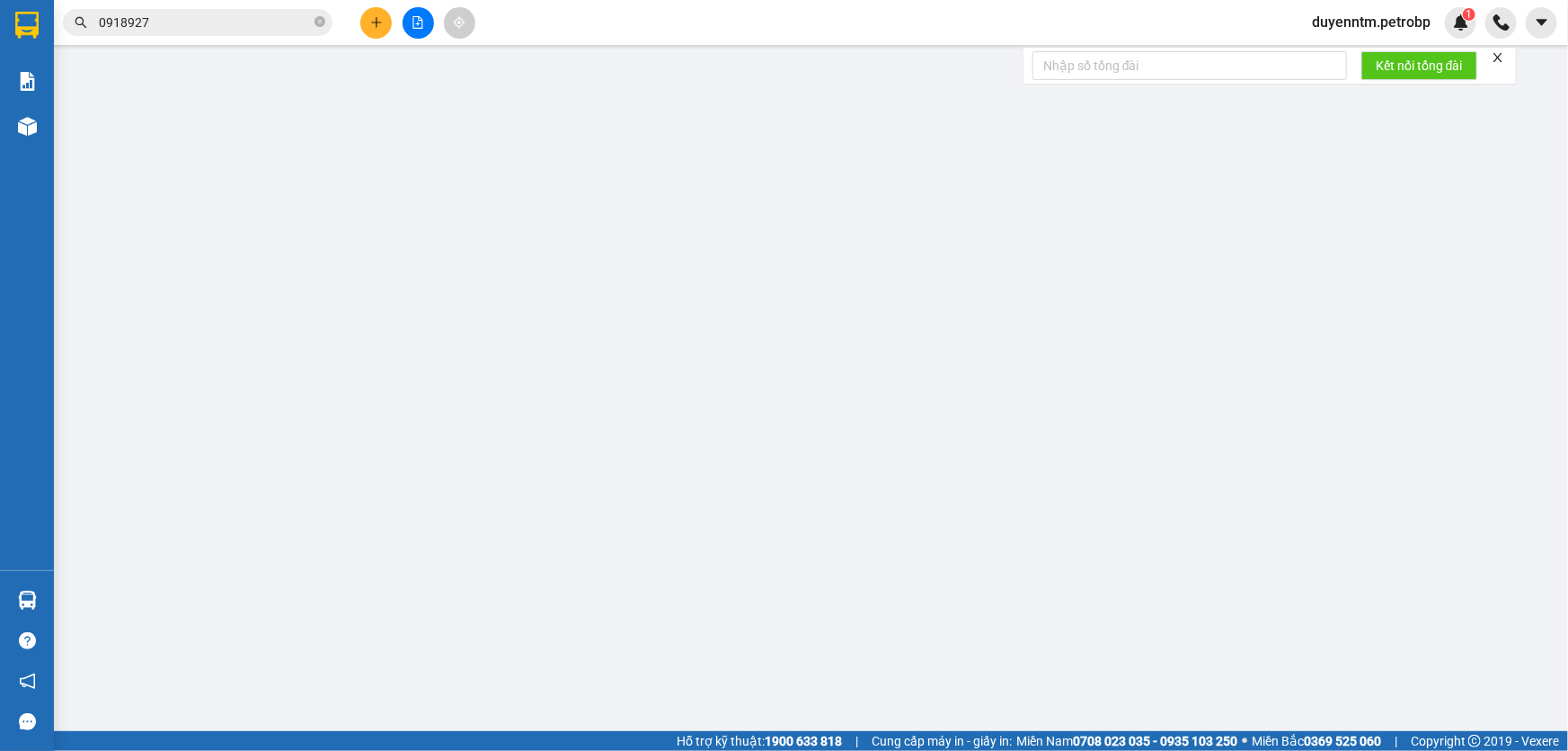
type input "0918927911"
type input "chị [PERSON_NAME]"
type input "0918927911"
type input "chị [PERSON_NAME]"
type input "300.000"
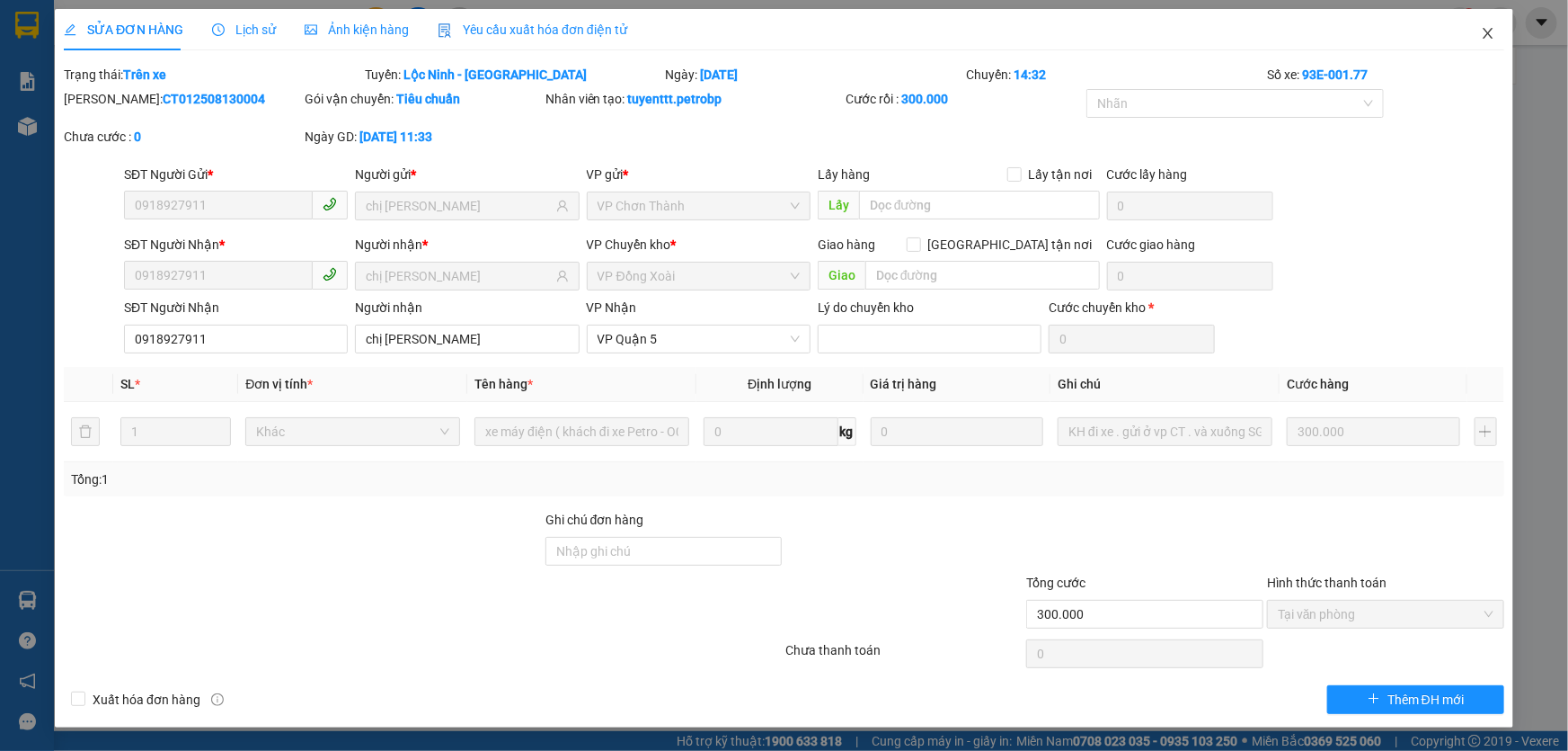
click at [1485, 32] on icon "close" at bounding box center [1488, 32] width 14 height 14
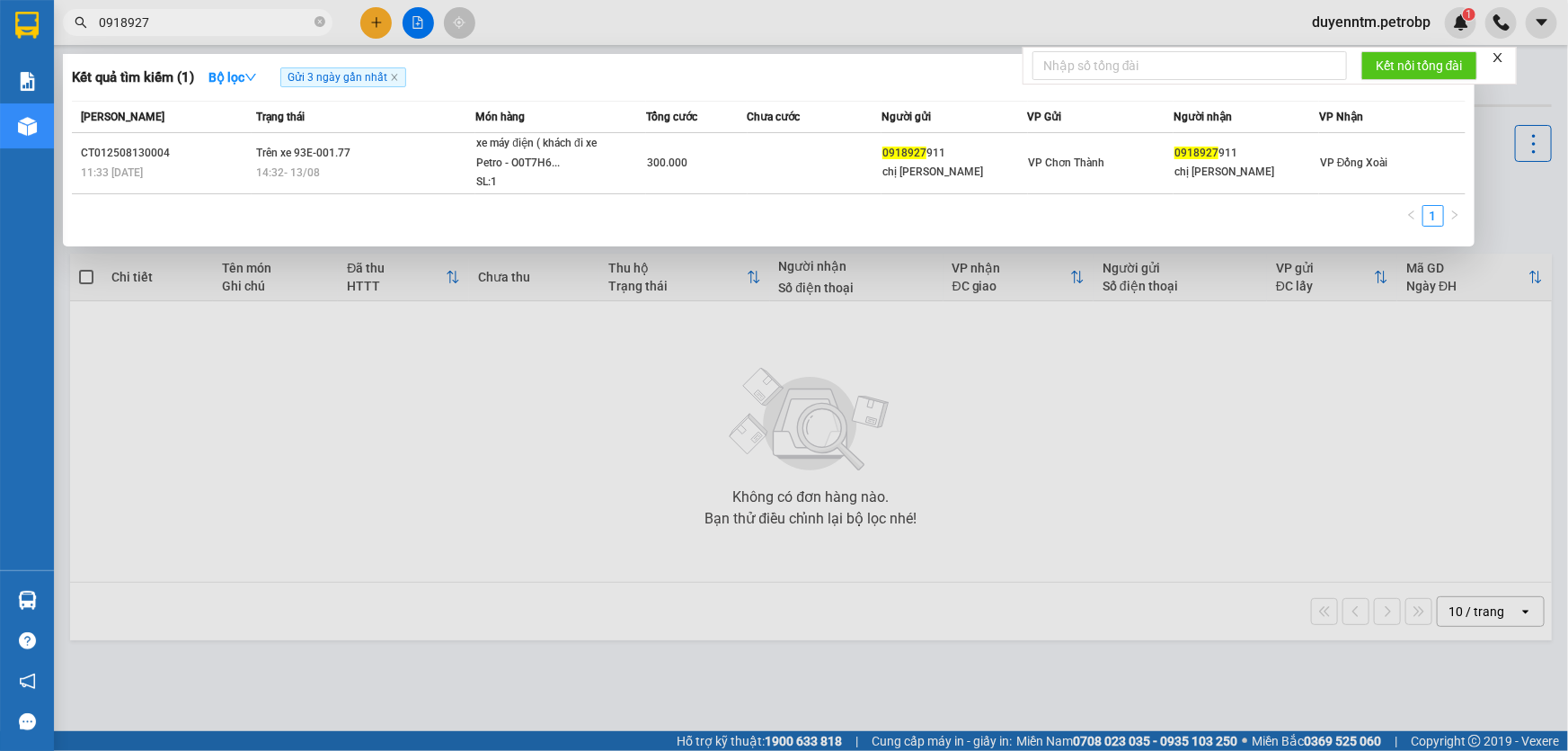
click at [211, 24] on input "0918927" at bounding box center [205, 22] width 212 height 20
drag, startPoint x: 211, startPoint y: 24, endPoint x: 312, endPoint y: 15, distance: 101.4
click at [312, 15] on span "0918927" at bounding box center [197, 22] width 270 height 27
click at [318, 16] on icon "close-circle" at bounding box center [319, 21] width 10 height 10
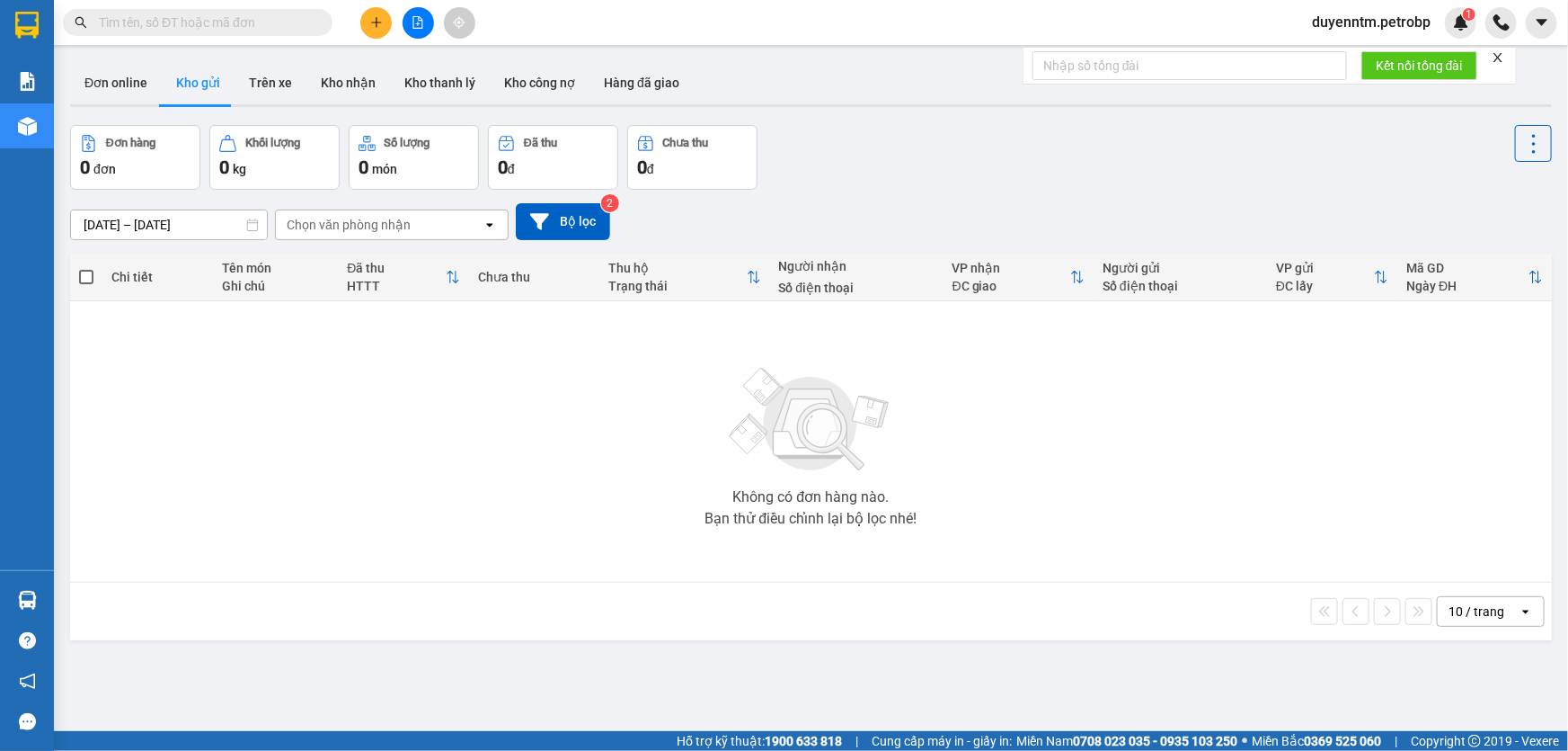
paste input "0907980111"
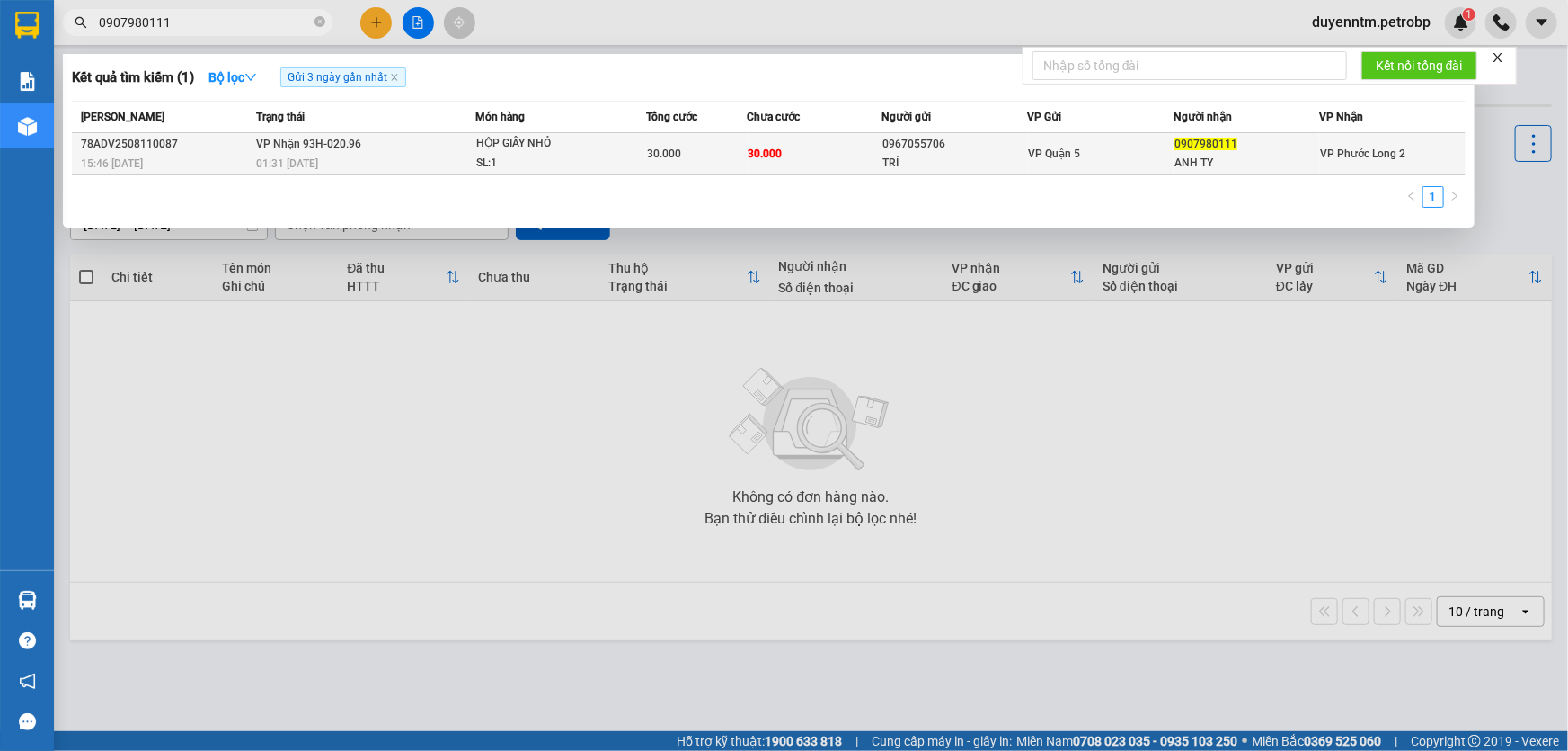
type input "0907980111"
click at [1312, 166] on div "ANH TY" at bounding box center [1246, 163] width 144 height 19
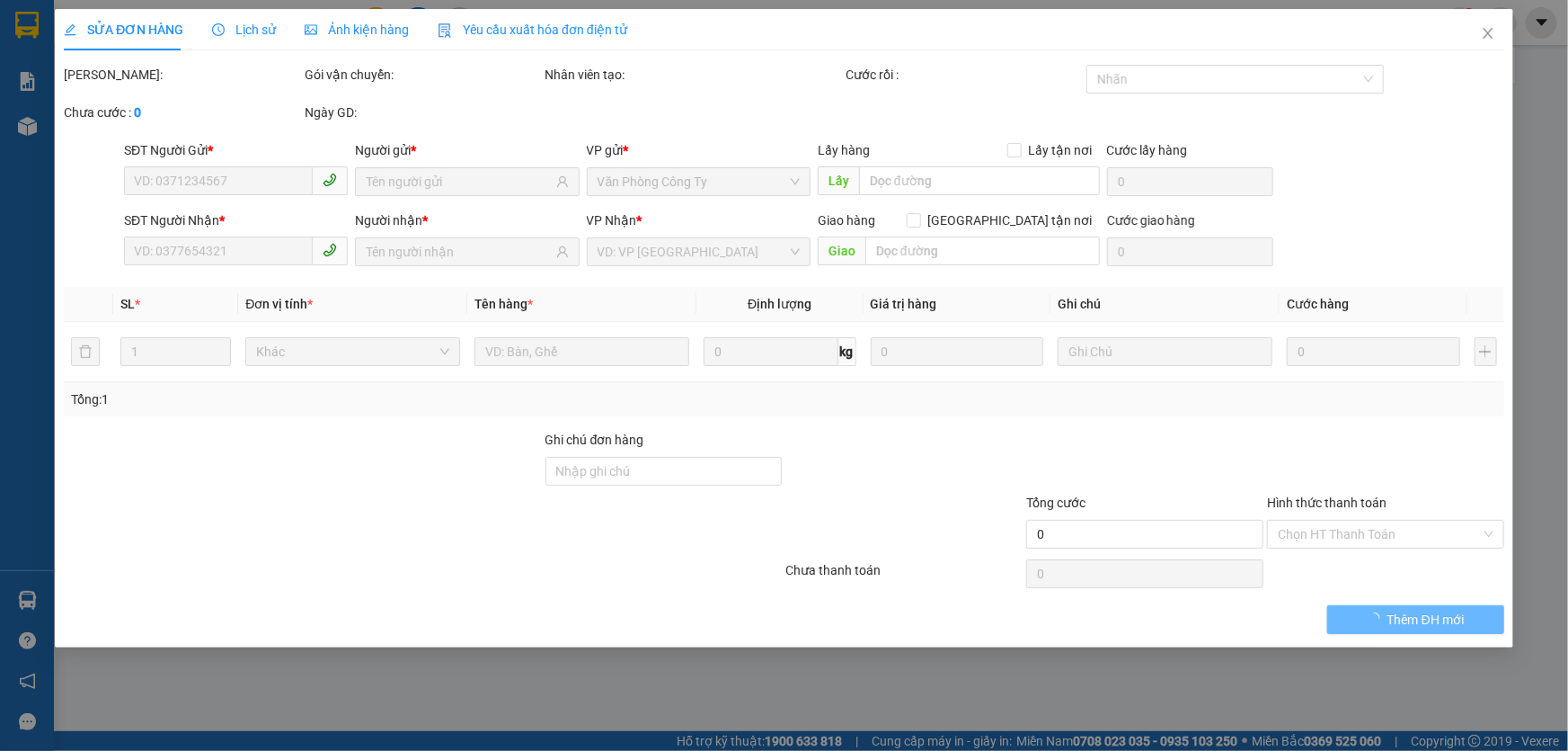
type input "0967055706"
type input "TRÍ"
type input "0907980111"
type input "ANH TY"
type input "30.000"
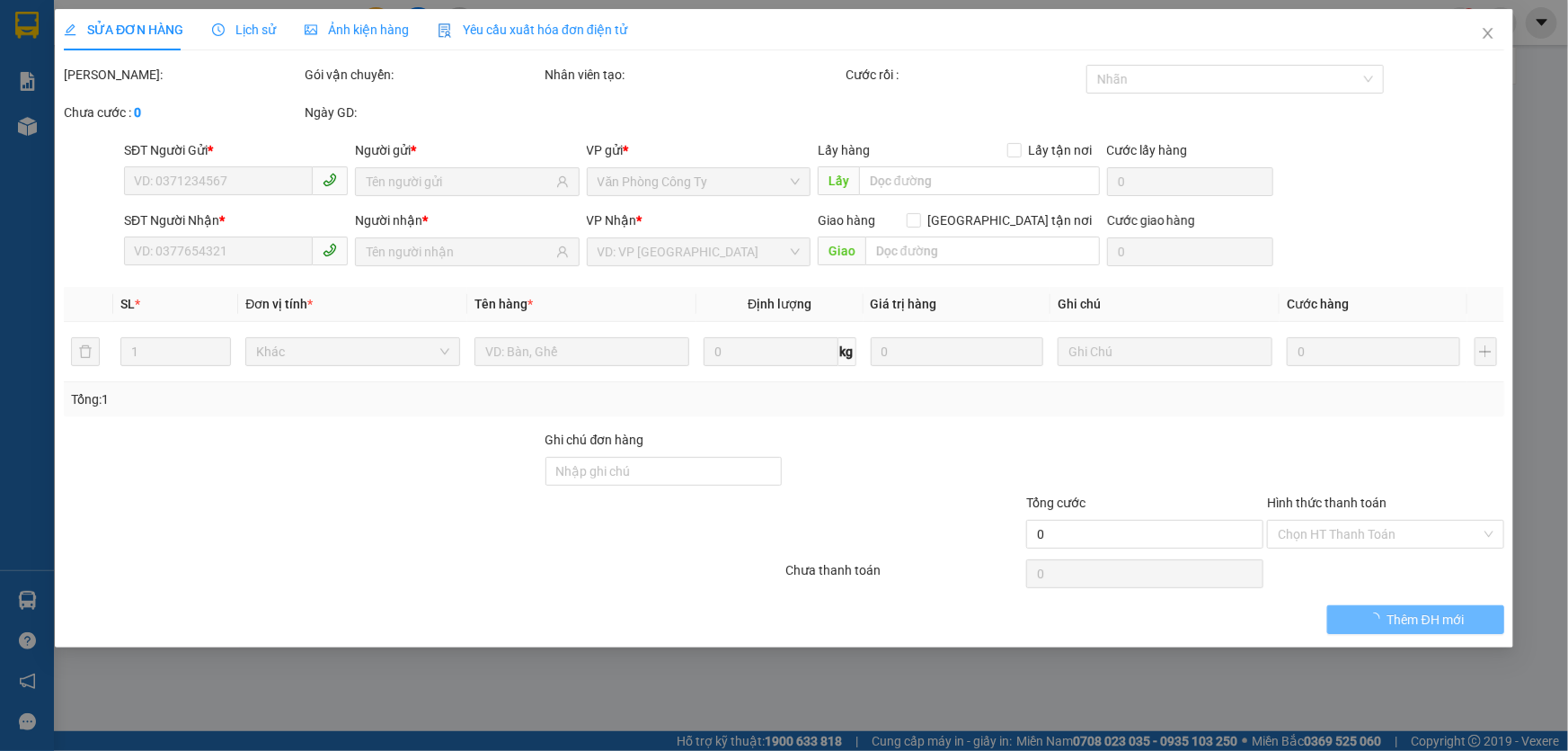
type input "30.000"
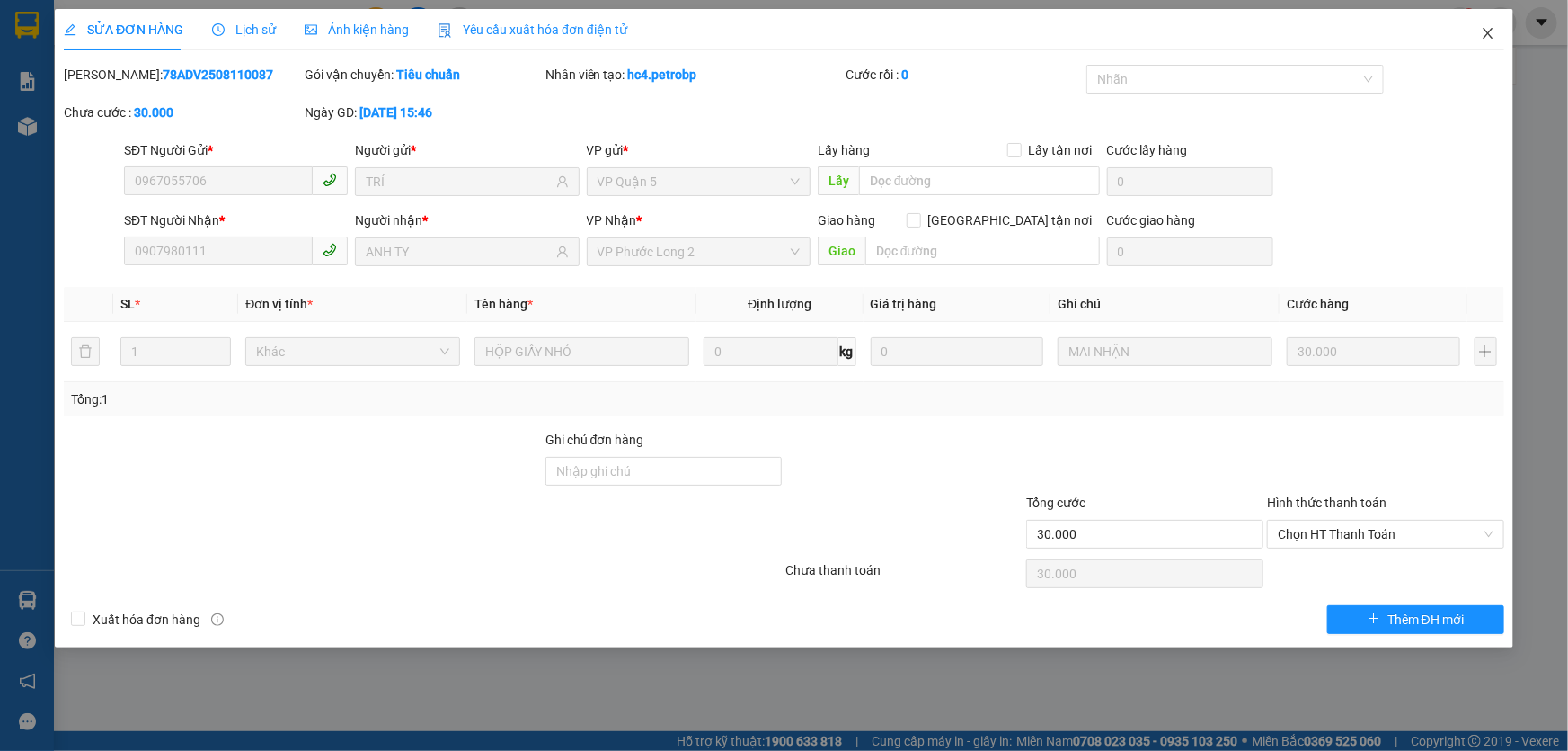
click at [1498, 38] on span "Close" at bounding box center [1488, 33] width 50 height 51
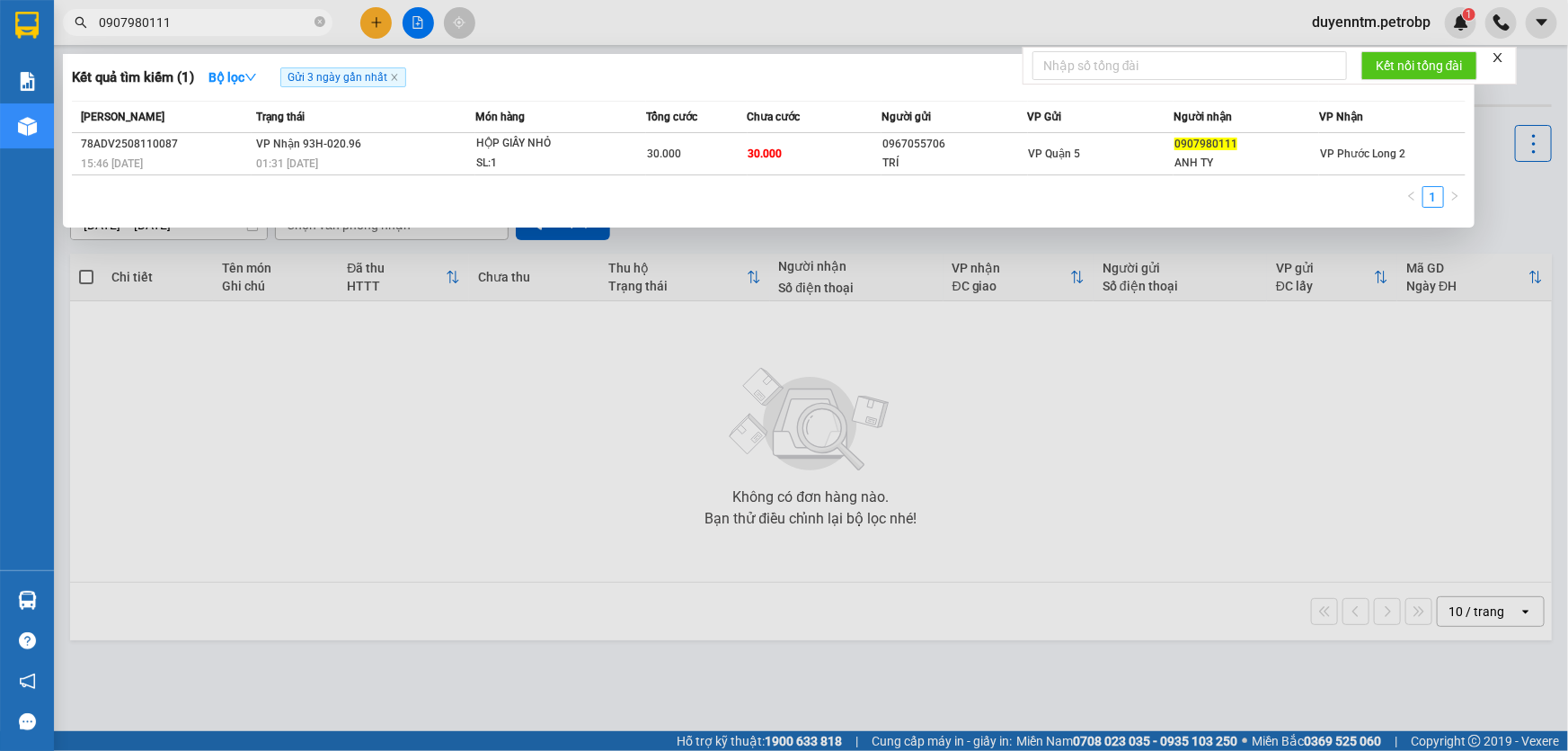
click at [238, 24] on input "0907980111" at bounding box center [205, 22] width 212 height 20
